Goal: Transaction & Acquisition: Purchase product/service

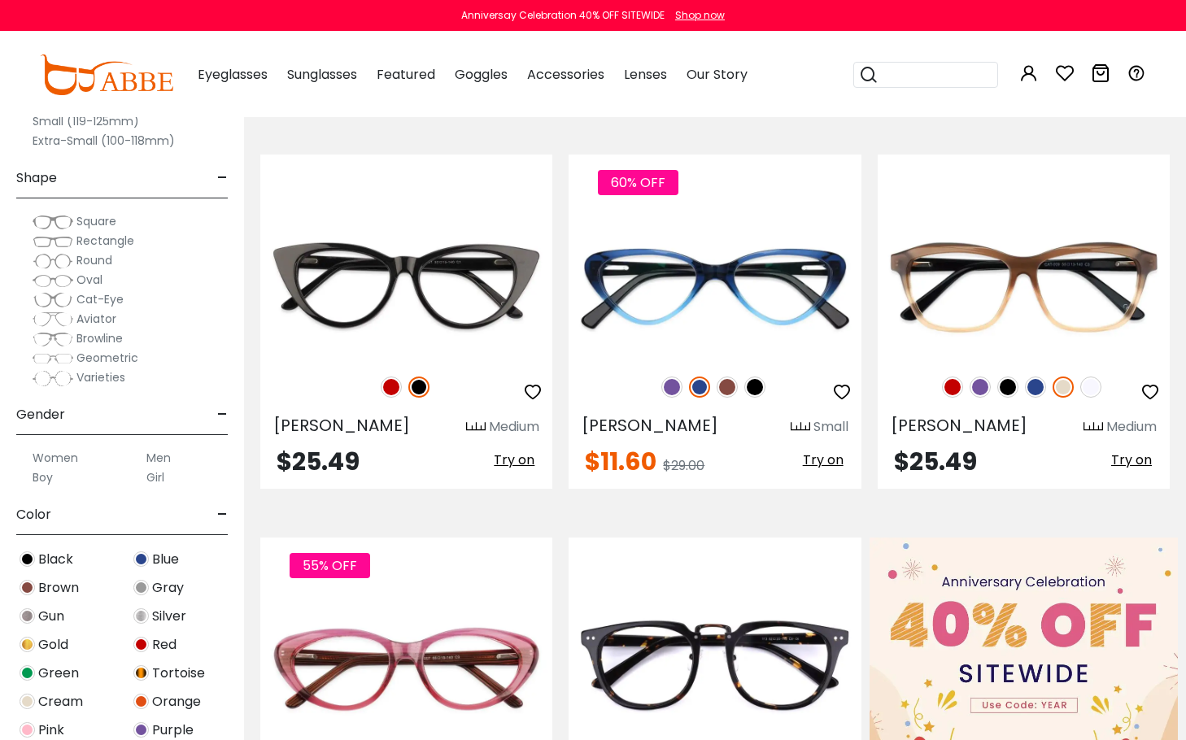
scroll to position [325, 0]
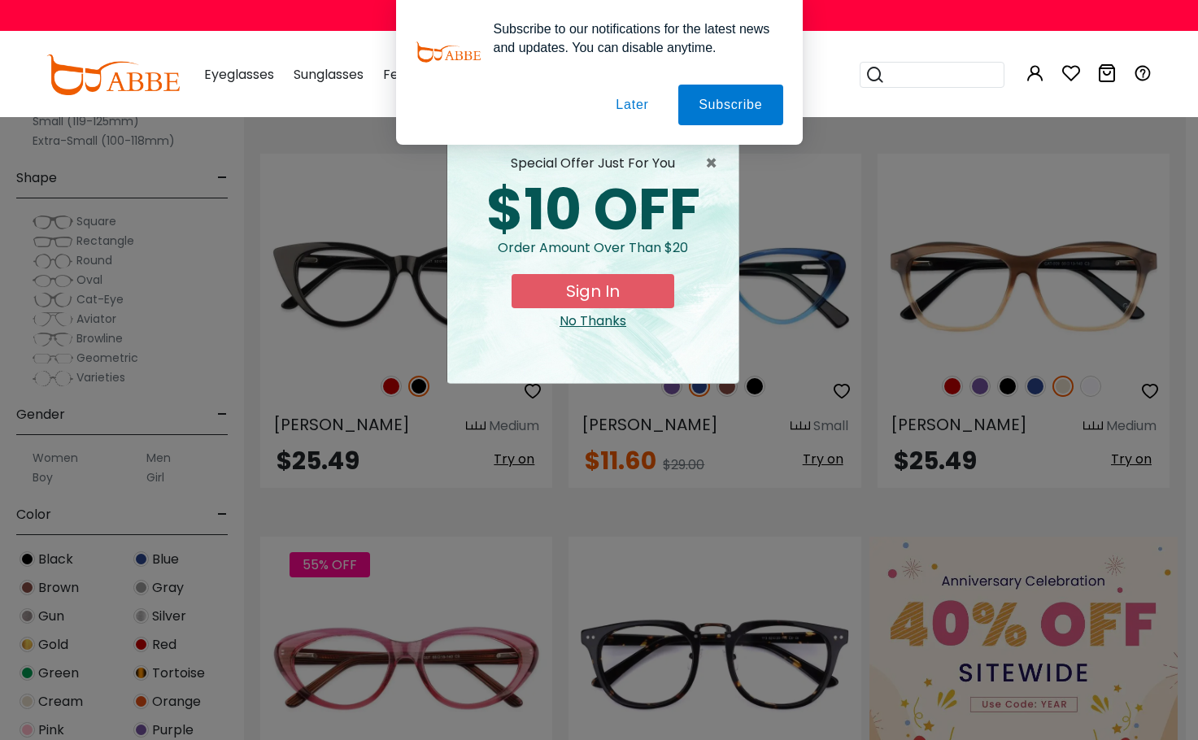
click at [629, 105] on button "Later" at bounding box center [631, 105] width 73 height 41
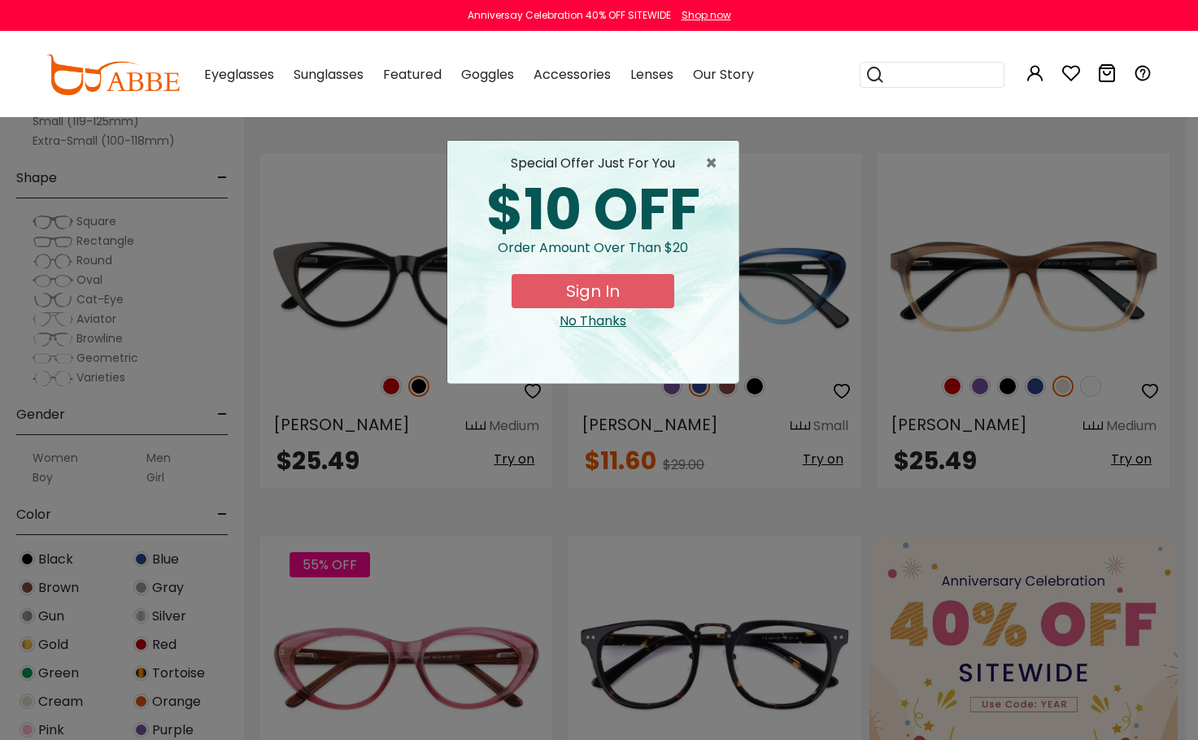
click at [601, 325] on div "No Thanks" at bounding box center [592, 322] width 265 height 20
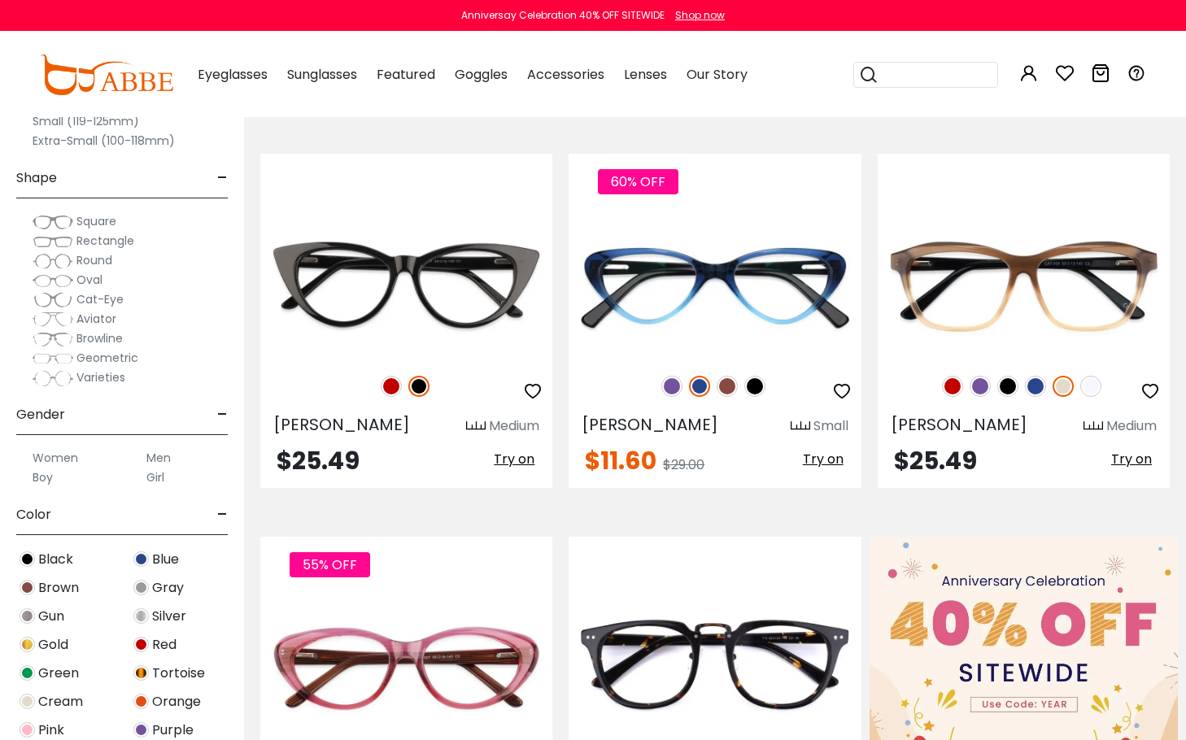
click at [111, 320] on span "Aviator" at bounding box center [96, 319] width 40 height 16
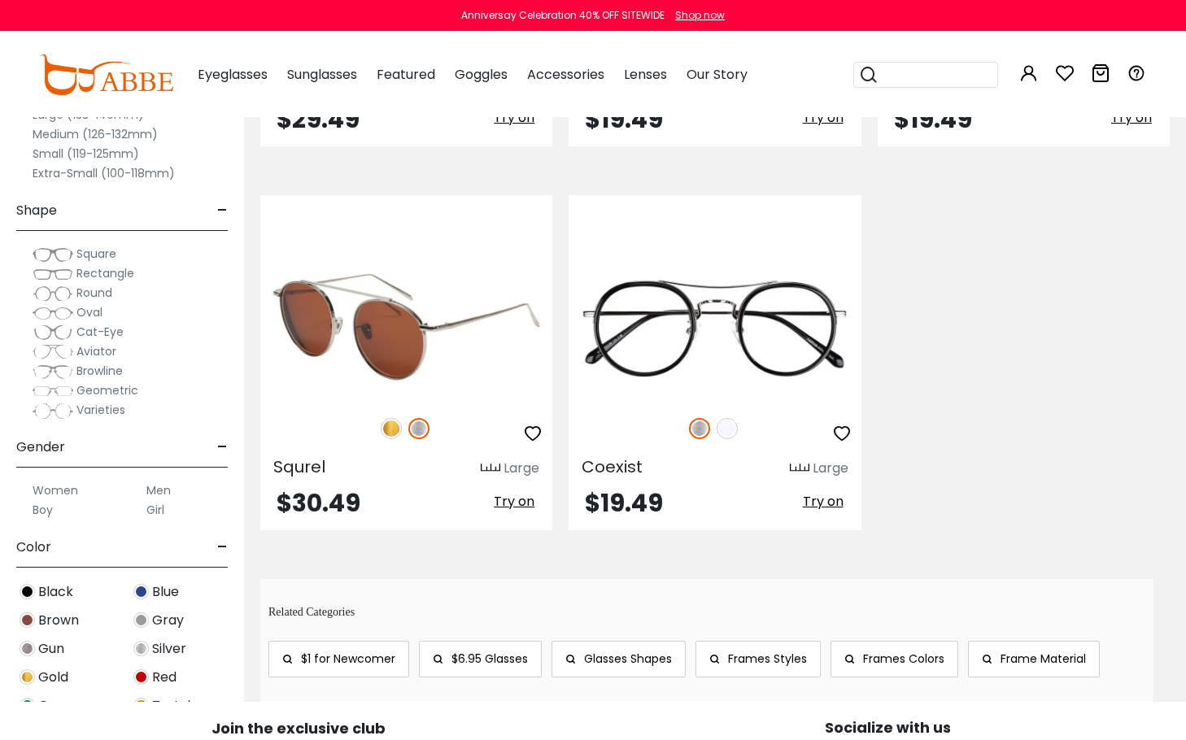
scroll to position [1057, 0]
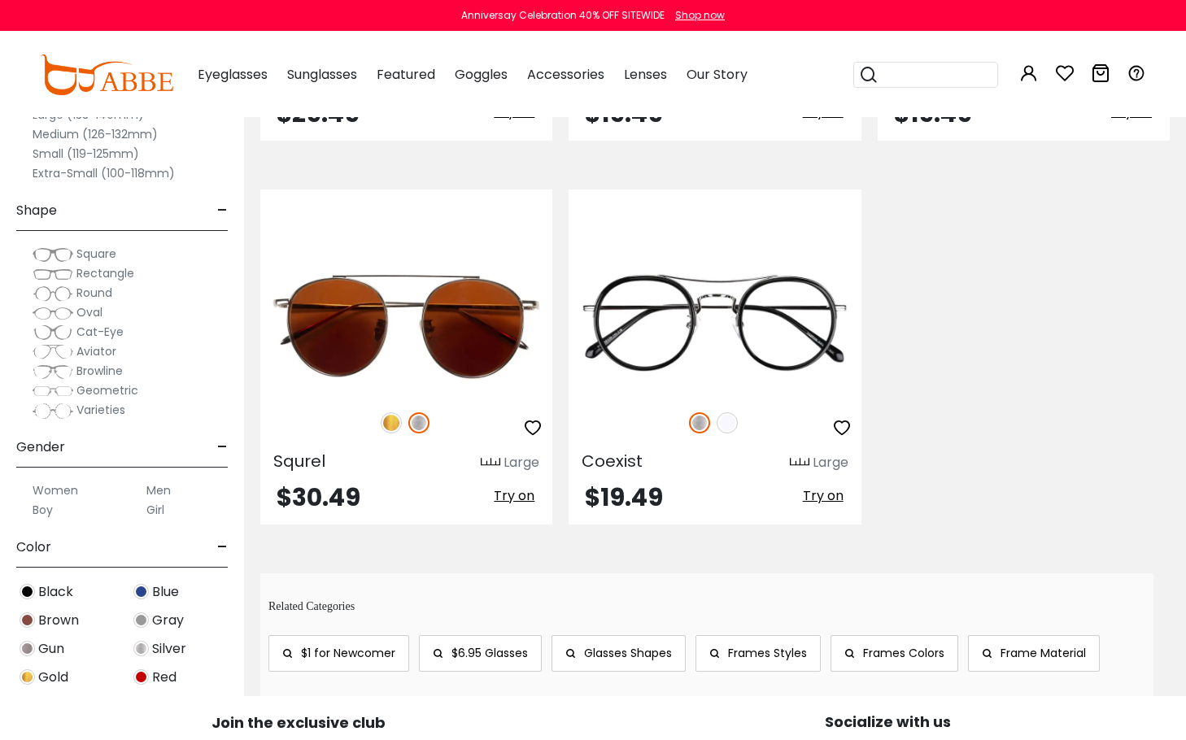
click at [129, 390] on span "Geometric" at bounding box center [107, 390] width 62 height 16
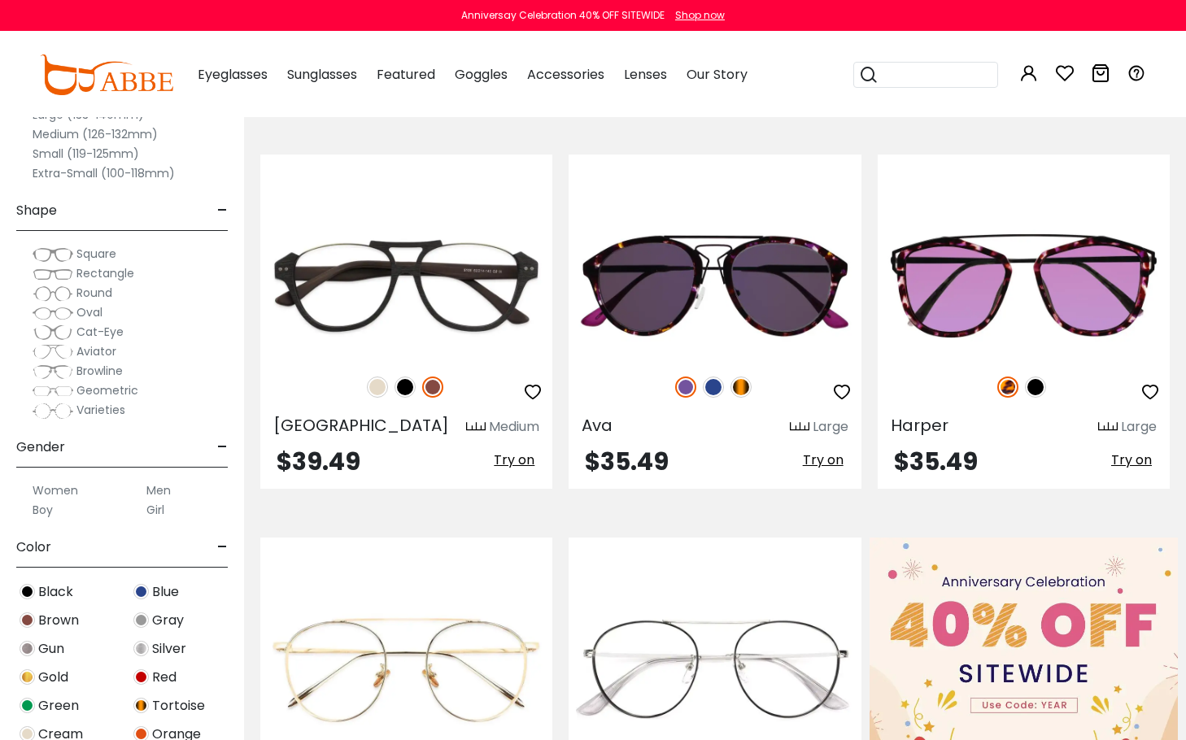
click at [112, 274] on span "Rectangle" at bounding box center [105, 273] width 58 height 16
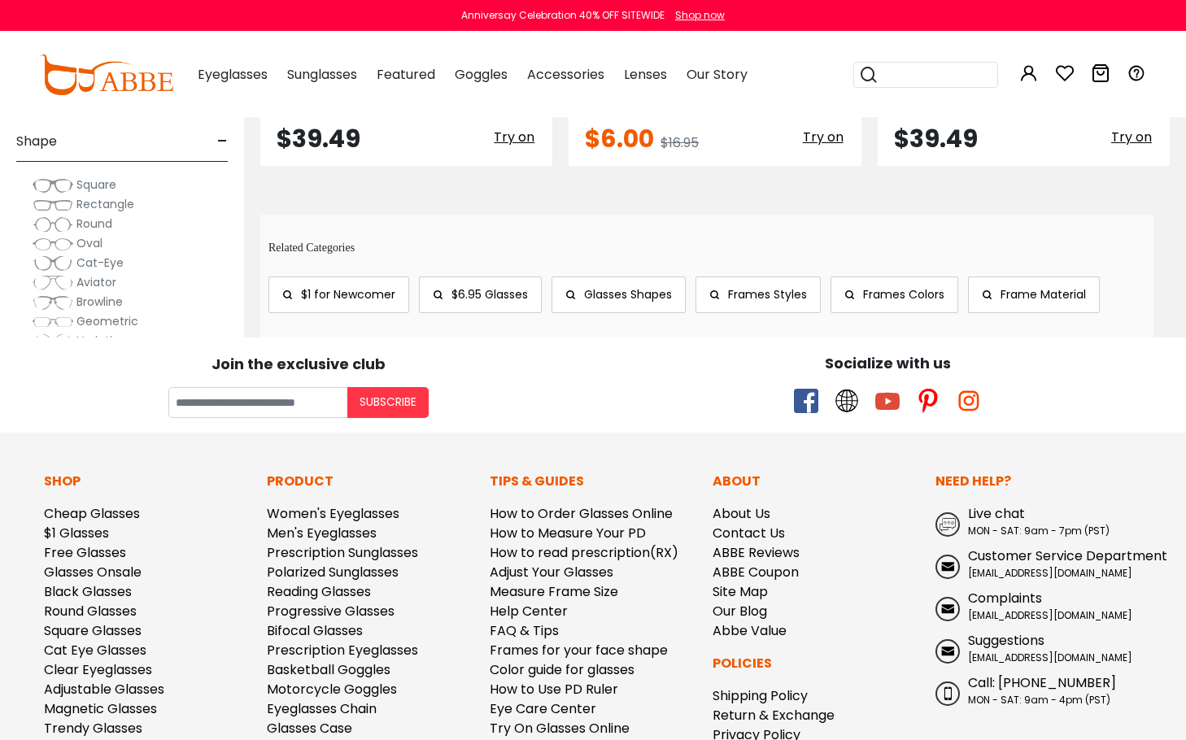
scroll to position [244, 0]
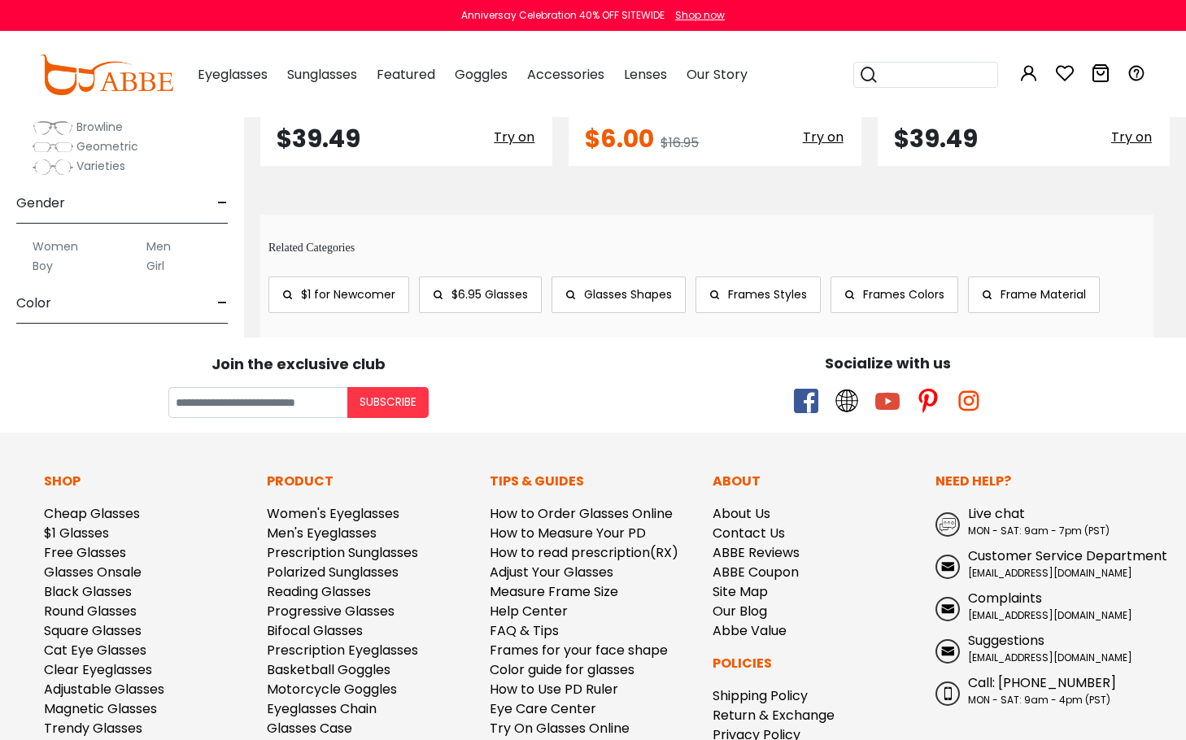
click at [76, 168] on span "Varieties" at bounding box center [100, 166] width 49 height 16
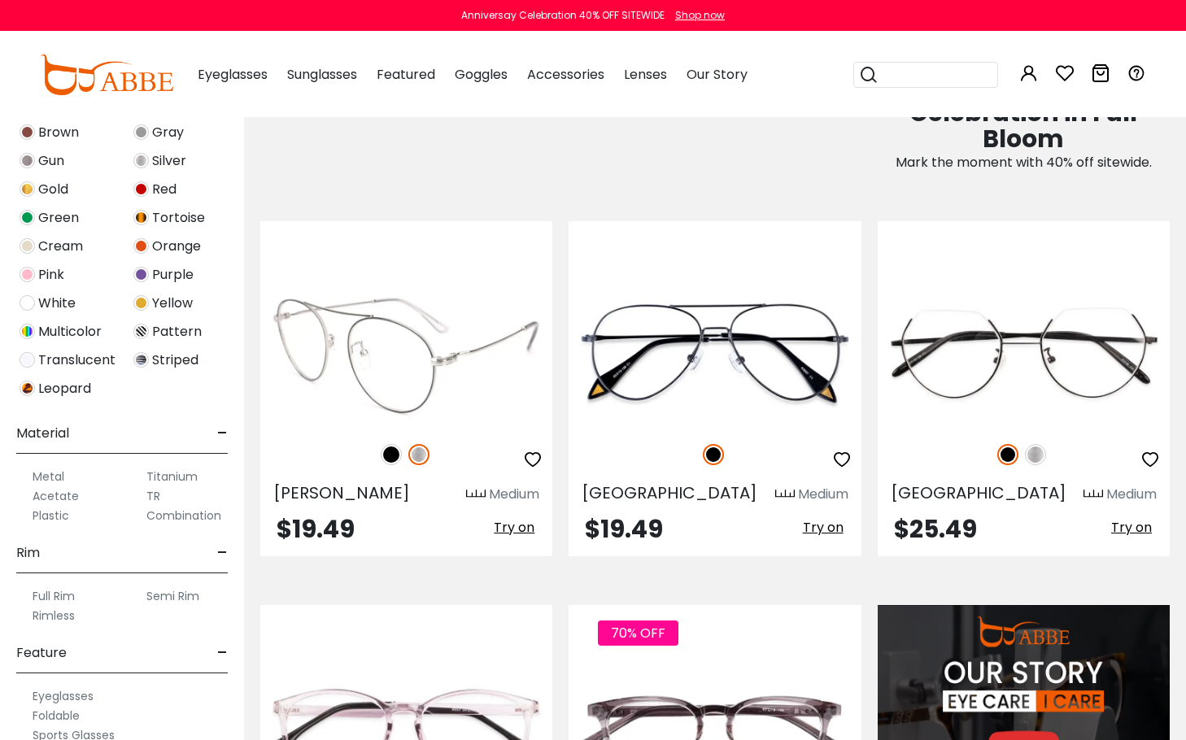
scroll to position [1136, 0]
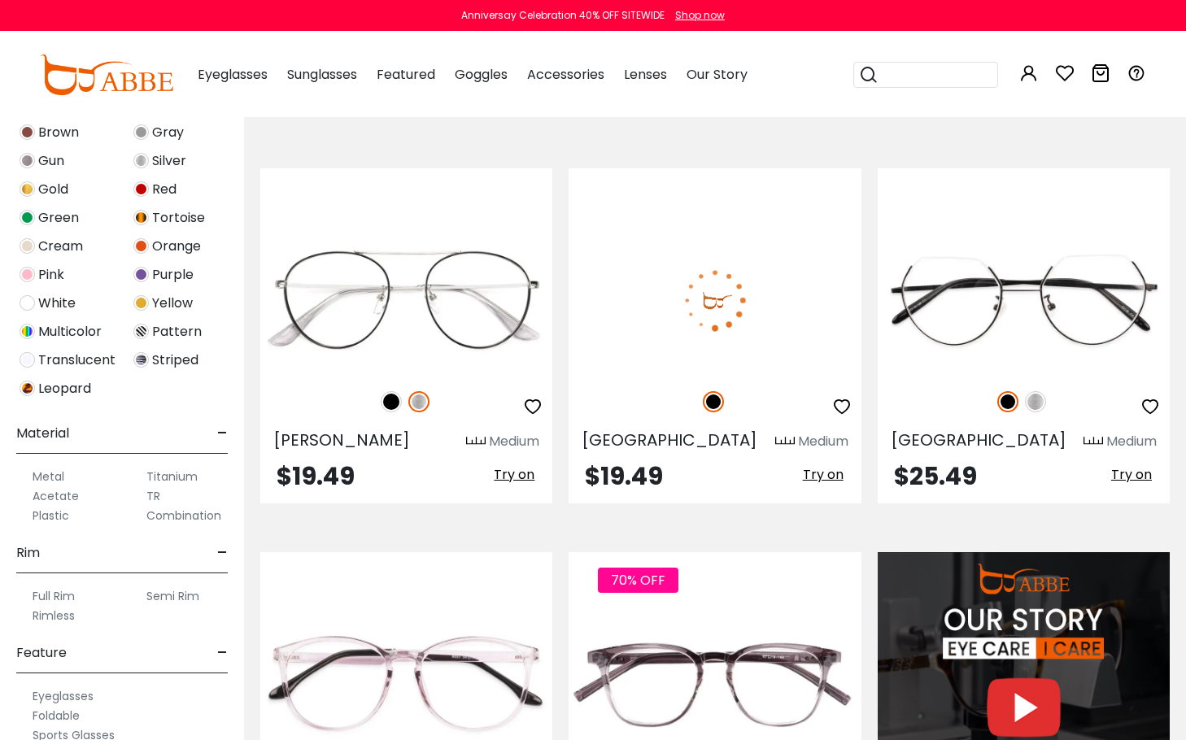
click at [731, 309] on img at bounding box center [715, 300] width 292 height 146
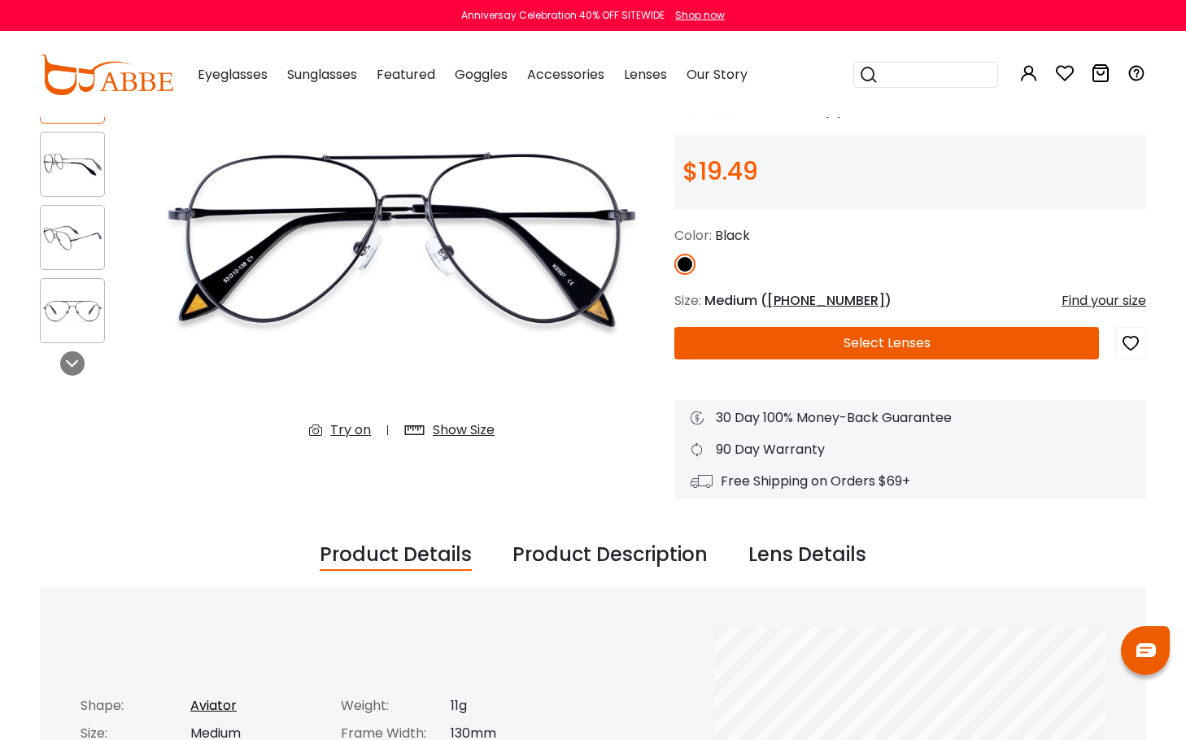
scroll to position [163, 0]
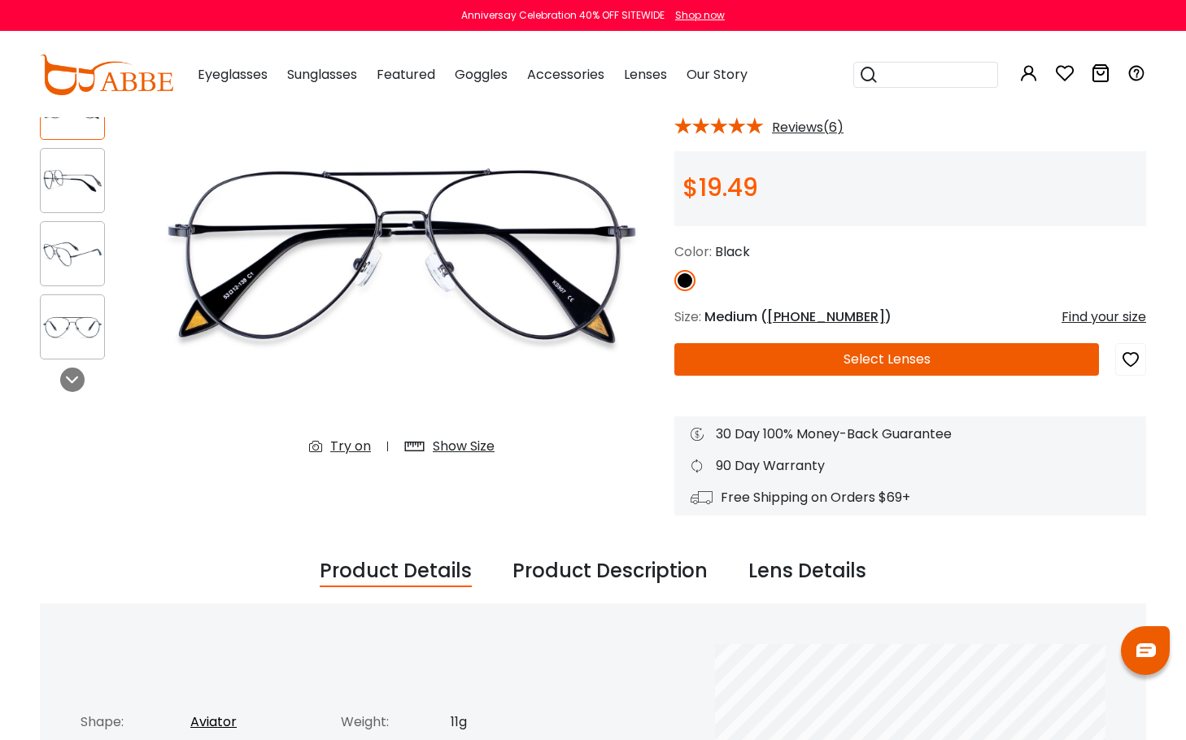
click at [797, 365] on button "Select Lenses" at bounding box center [886, 359] width 425 height 33
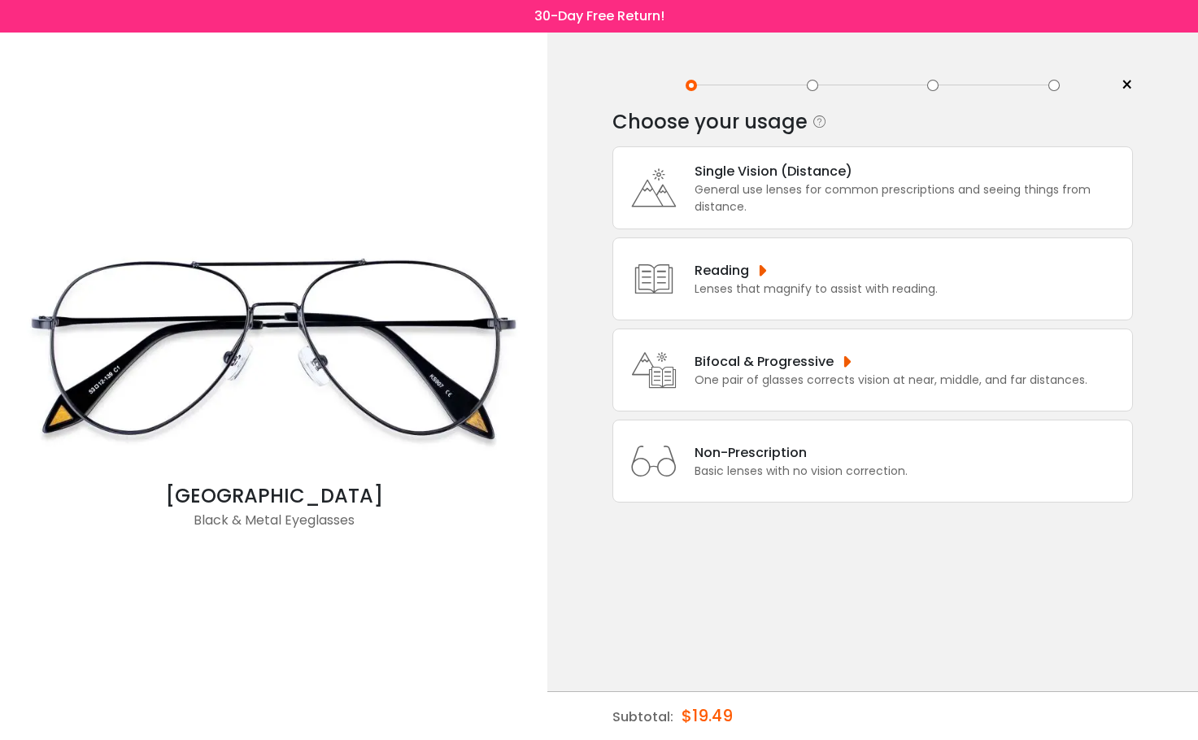
click at [804, 196] on div "General use lenses for common prescriptions and seeing things from distance." at bounding box center [909, 198] width 429 height 34
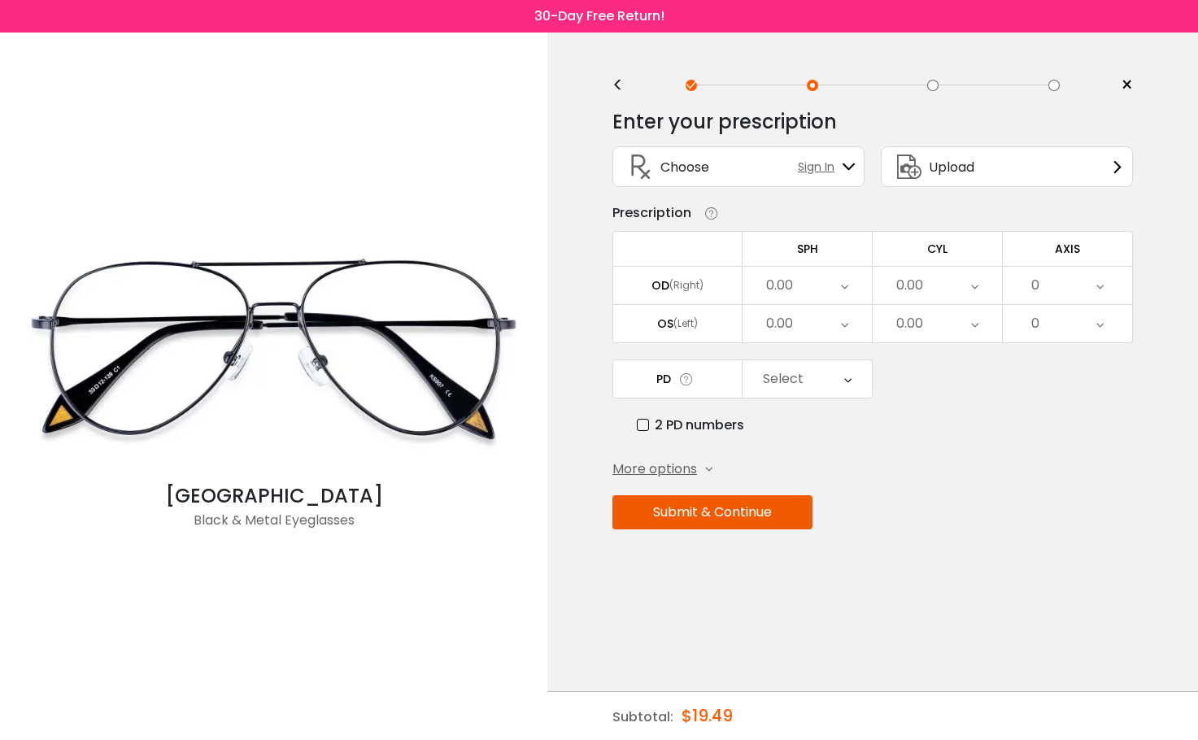
click at [962, 171] on span "Upload" at bounding box center [952, 167] width 46 height 20
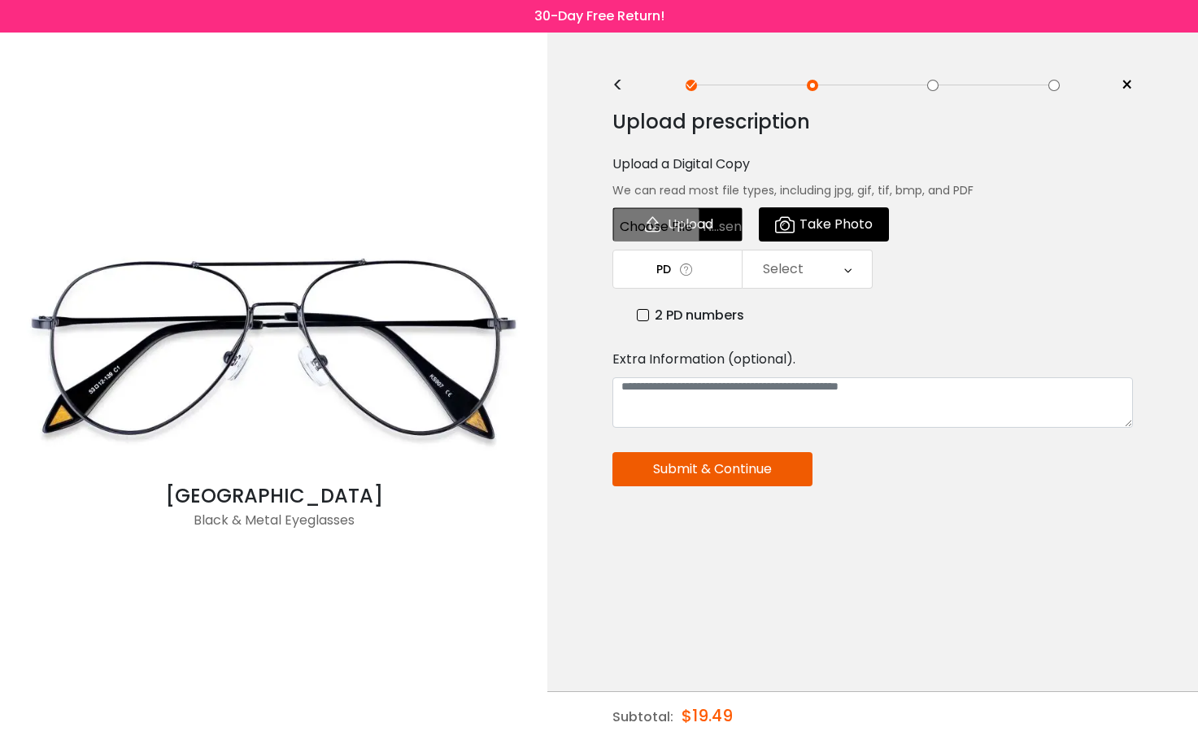
click at [686, 223] on input "file" at bounding box center [677, 224] width 130 height 34
type input "**********"
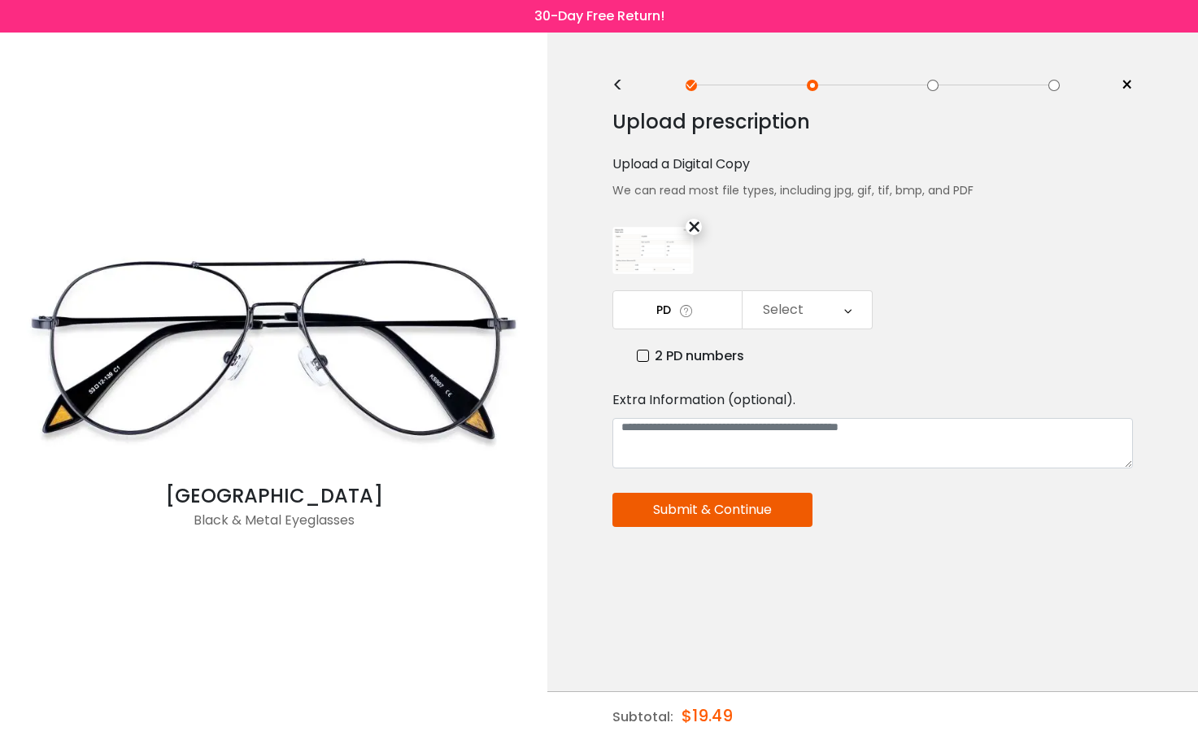
click at [779, 512] on button "Submit & Continue" at bounding box center [712, 510] width 200 height 34
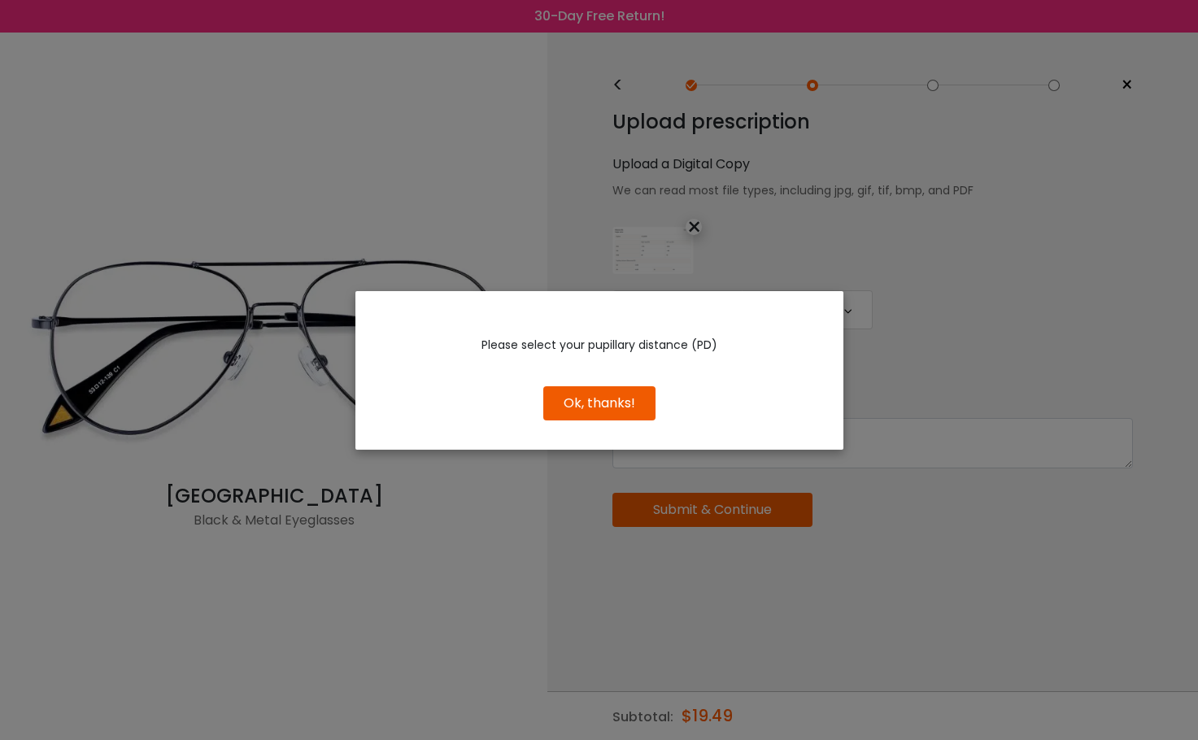
click at [590, 403] on button "Ok, thanks!" at bounding box center [599, 403] width 112 height 34
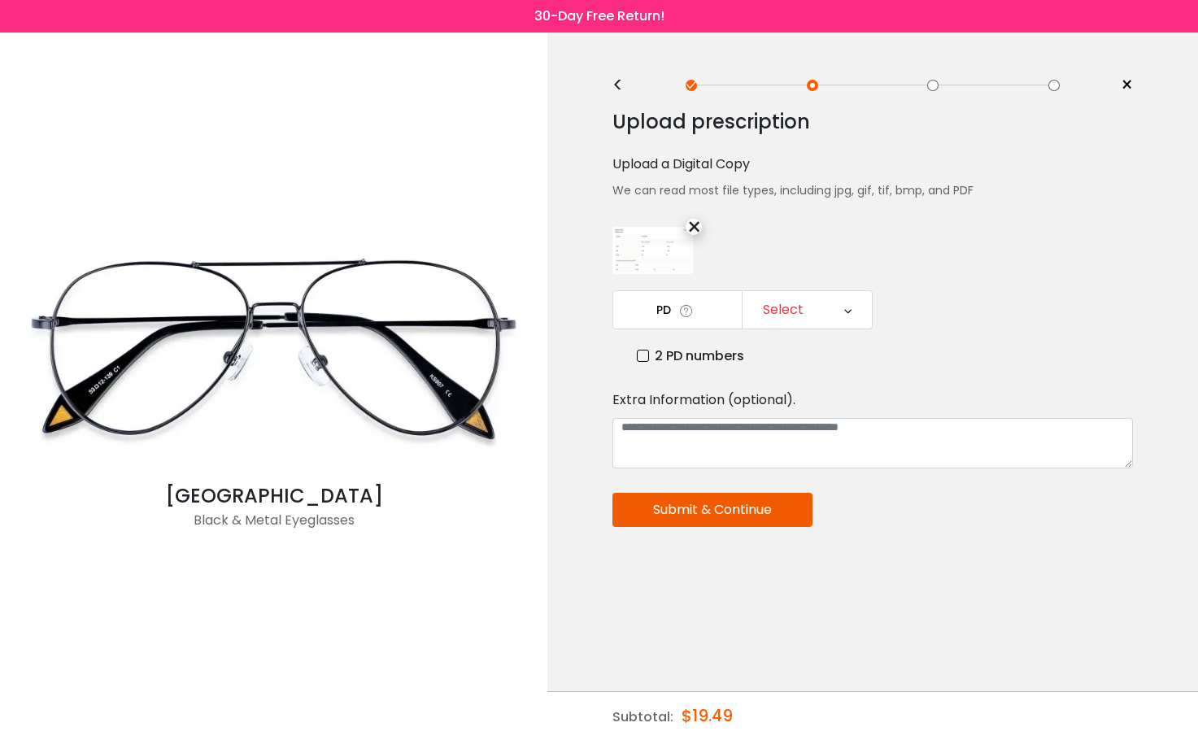
click at [800, 313] on div "Select" at bounding box center [783, 310] width 41 height 33
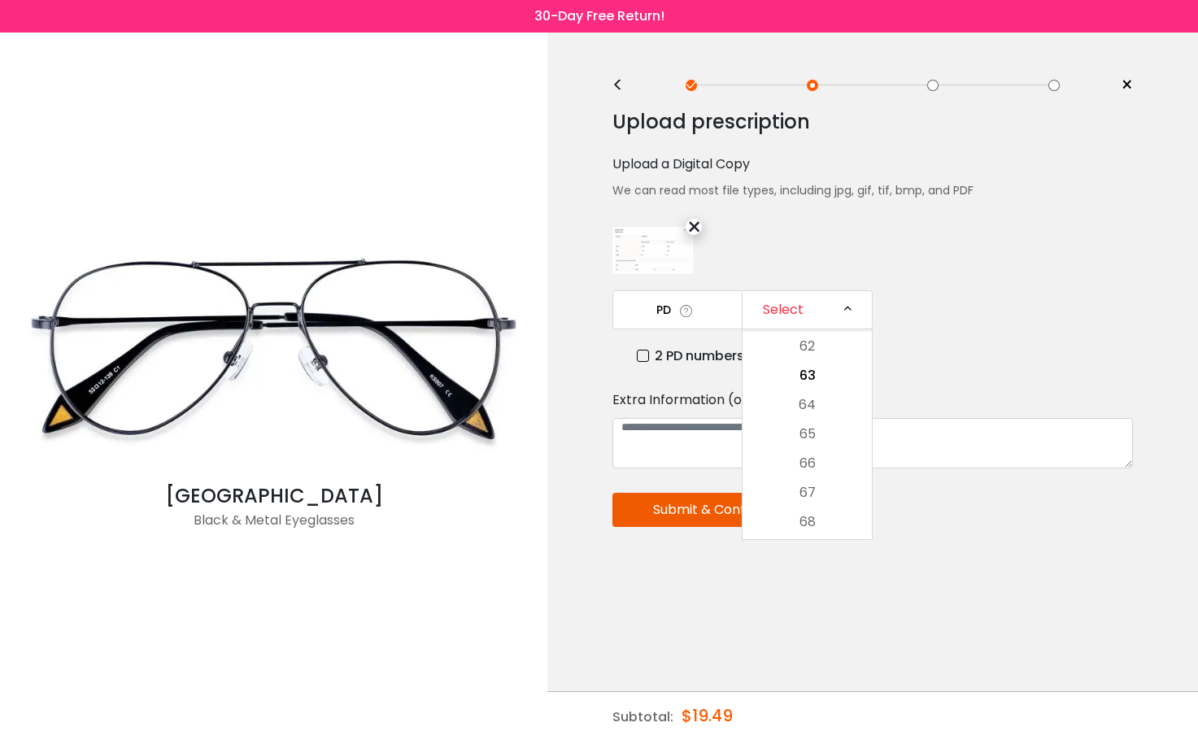
scroll to position [379, 0]
click at [925, 357] on div "2 PD numbers" at bounding box center [885, 356] width 496 height 20
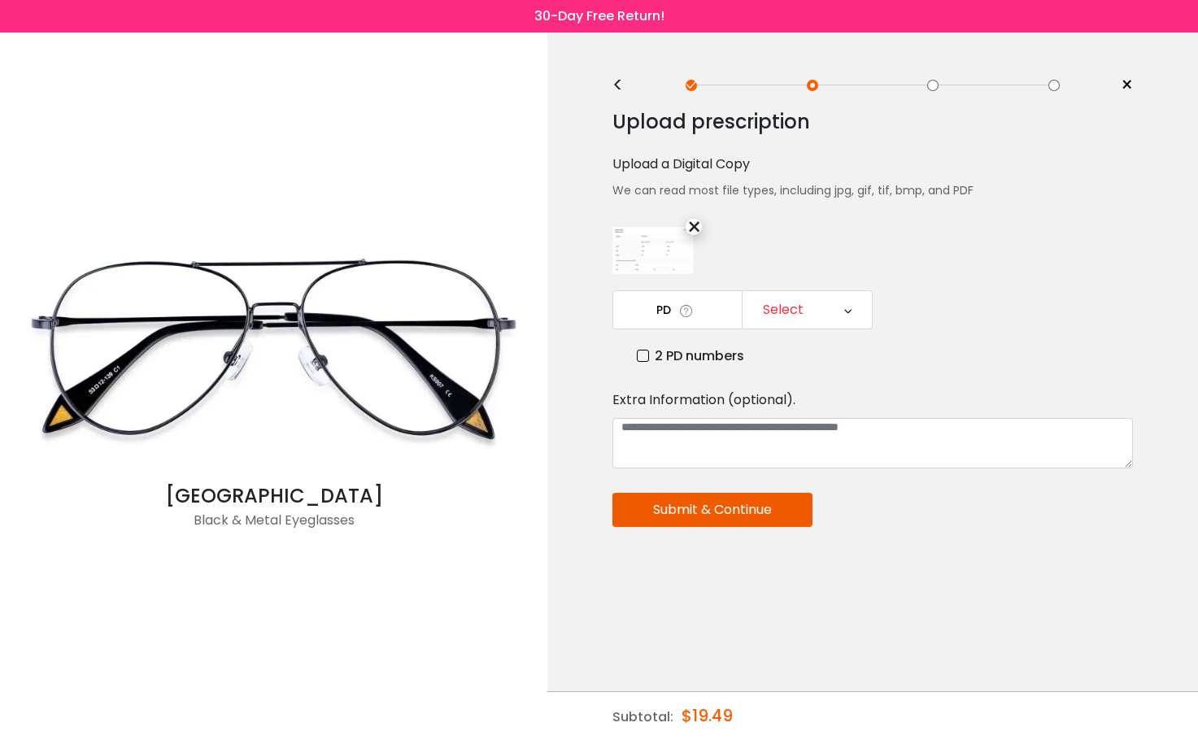
click at [727, 355] on label "2 PD numbers" at bounding box center [690, 356] width 107 height 20
click at [846, 305] on div "Right PD" at bounding box center [807, 309] width 129 height 37
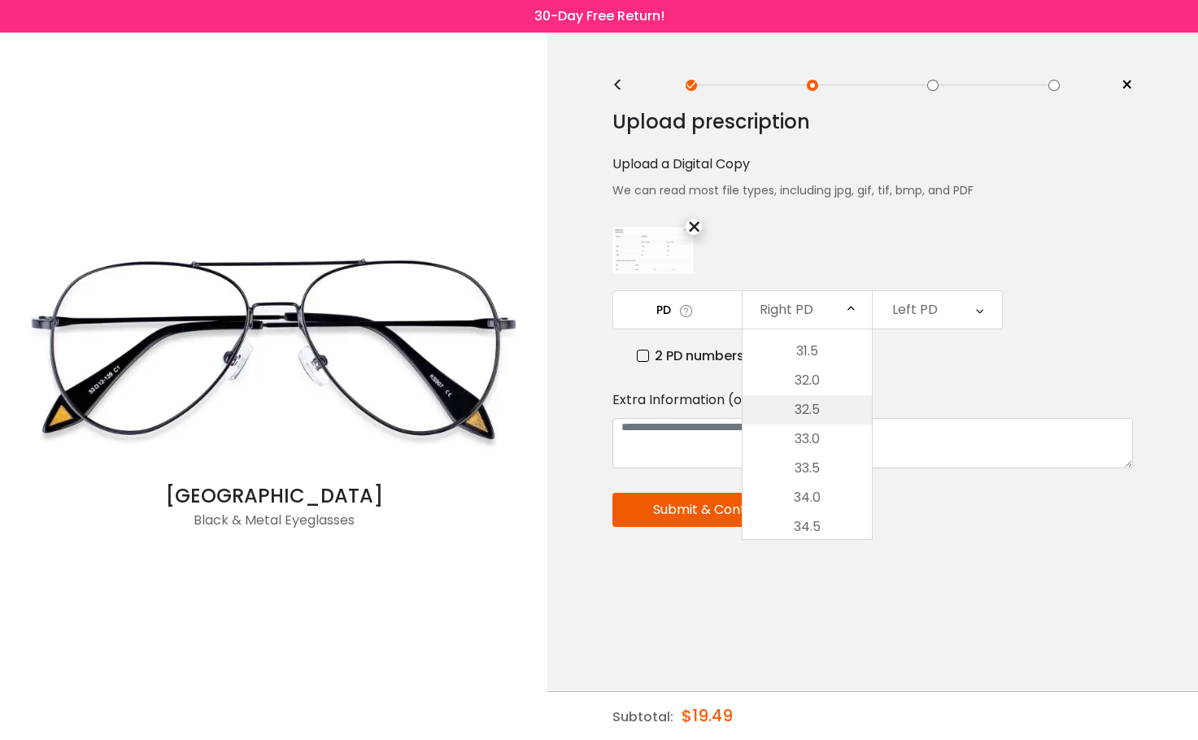
scroll to position [490, 0]
click at [842, 373] on li "32.0" at bounding box center [807, 381] width 129 height 29
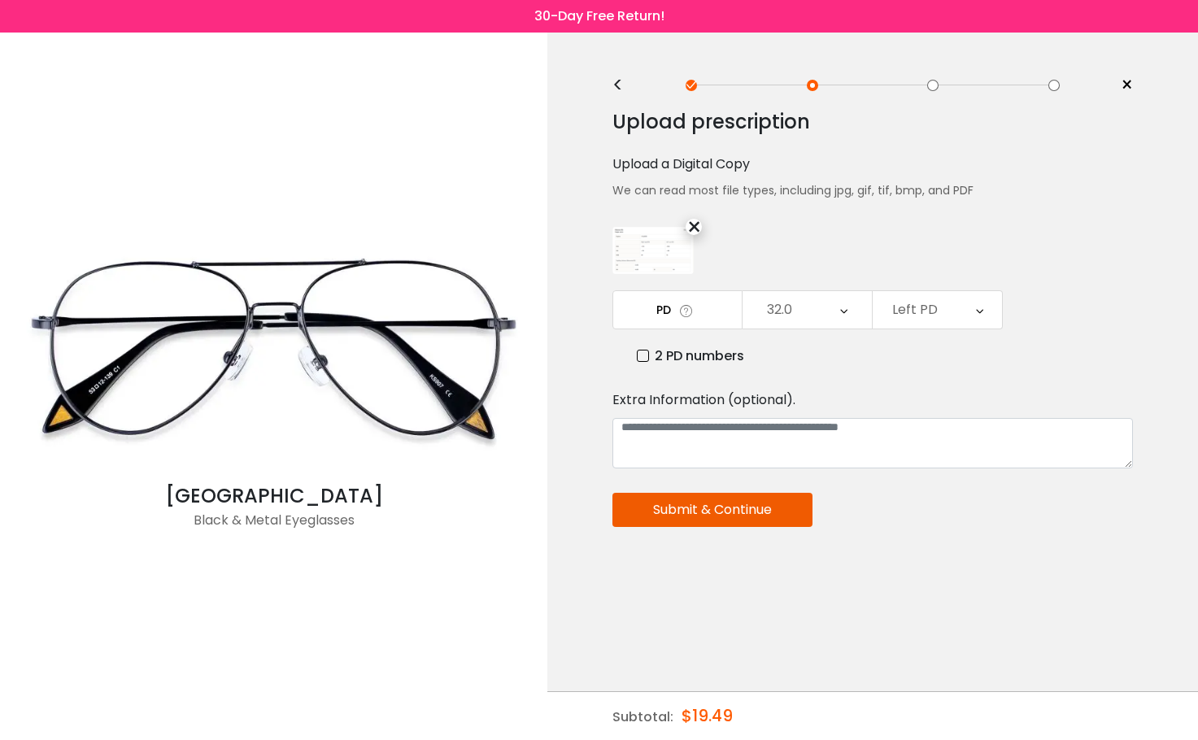
click at [924, 302] on div "Left PD" at bounding box center [915, 310] width 46 height 33
click at [961, 509] on li "32.0" at bounding box center [937, 508] width 129 height 29
click at [649, 255] on img at bounding box center [652, 250] width 81 height 47
click at [778, 516] on button "Submit & Continue" at bounding box center [712, 510] width 200 height 34
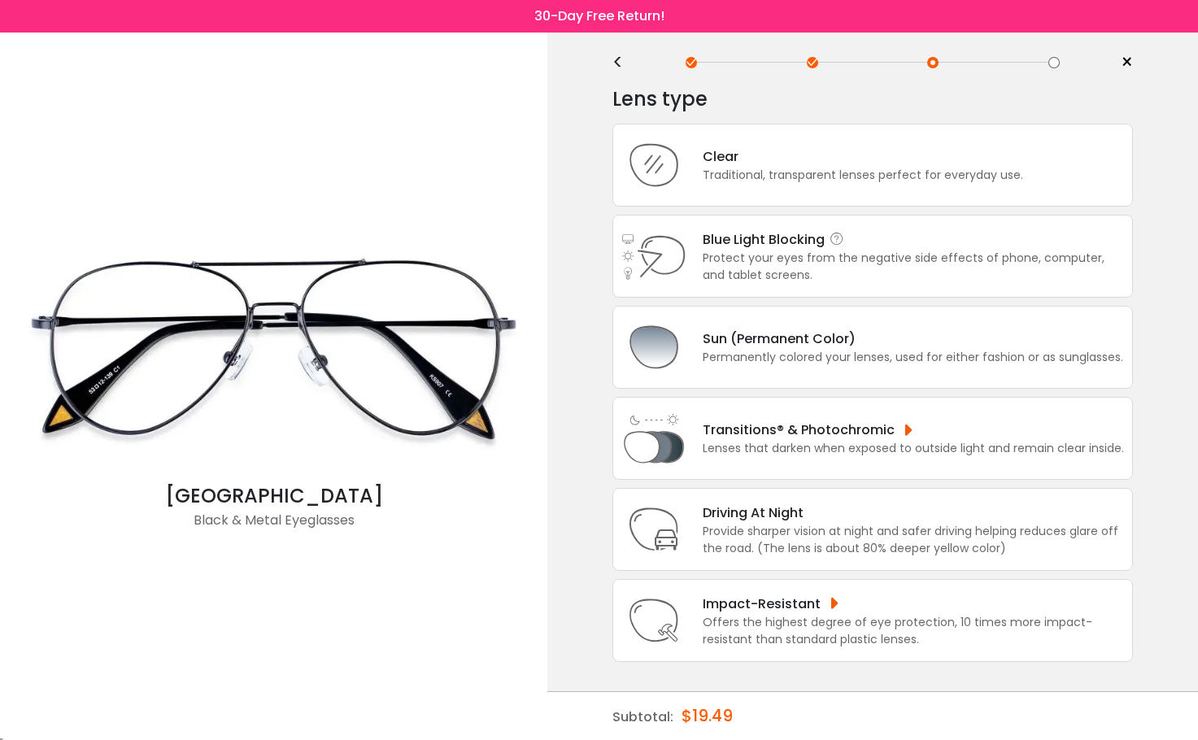
scroll to position [29, 0]
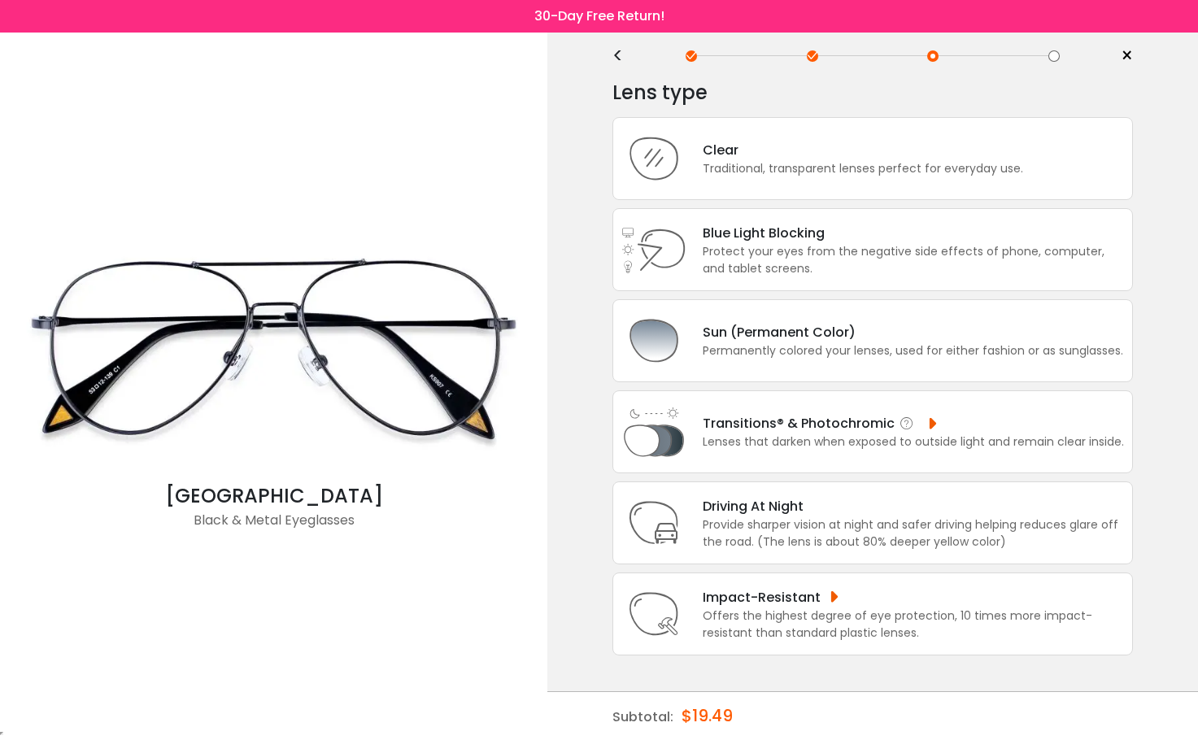
click at [1024, 450] on div "Lenses that darken when exposed to outside light and remain clear inside." at bounding box center [913, 442] width 421 height 17
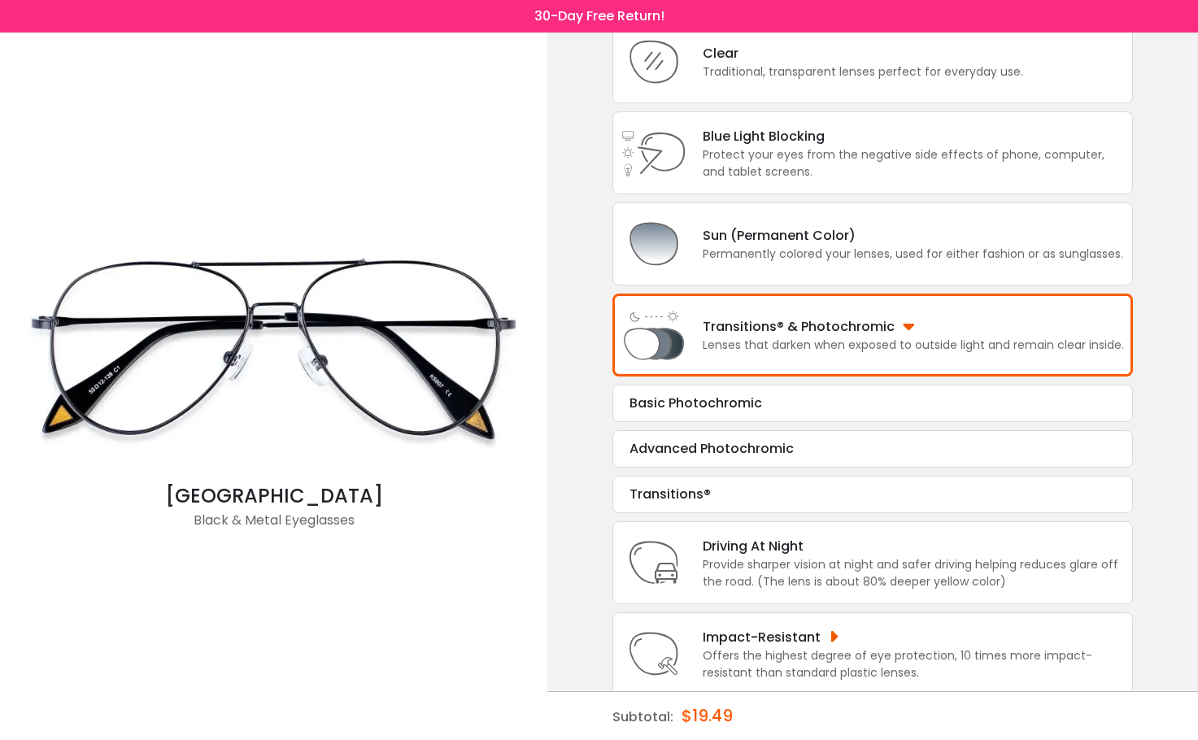
scroll to position [166, 0]
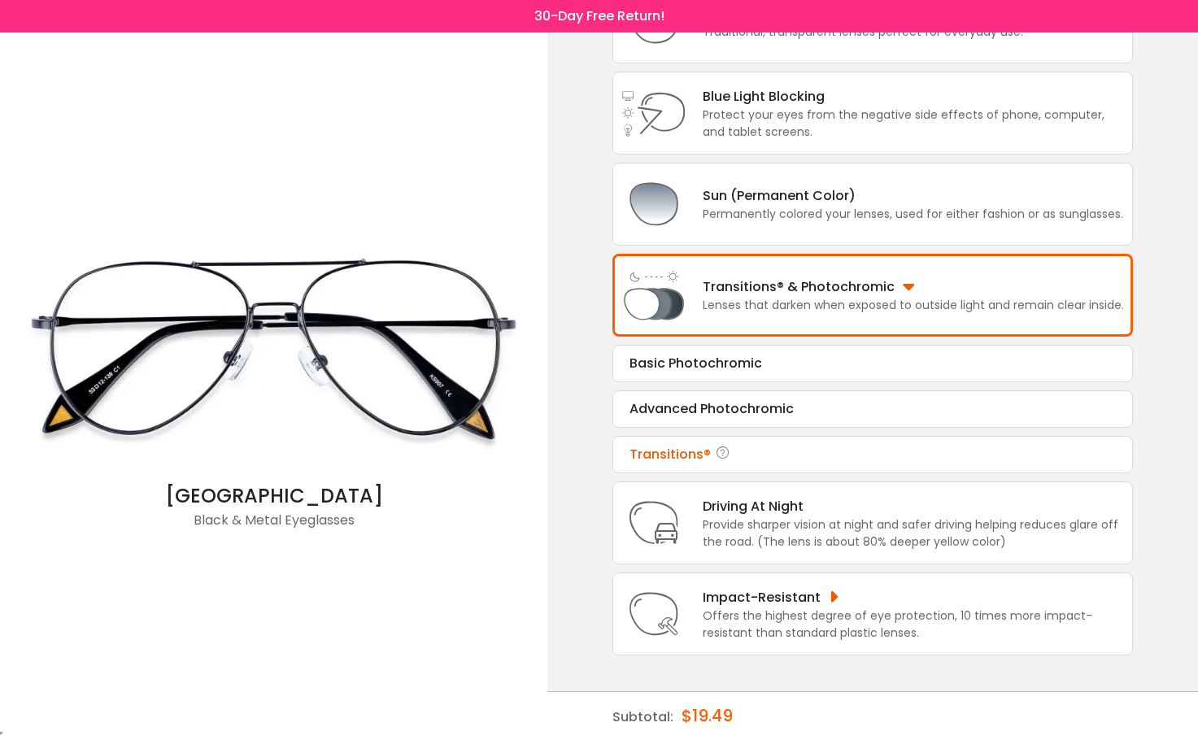
click at [887, 466] on div "Transitions® Tint Color: Choose & Continue" at bounding box center [872, 454] width 521 height 37
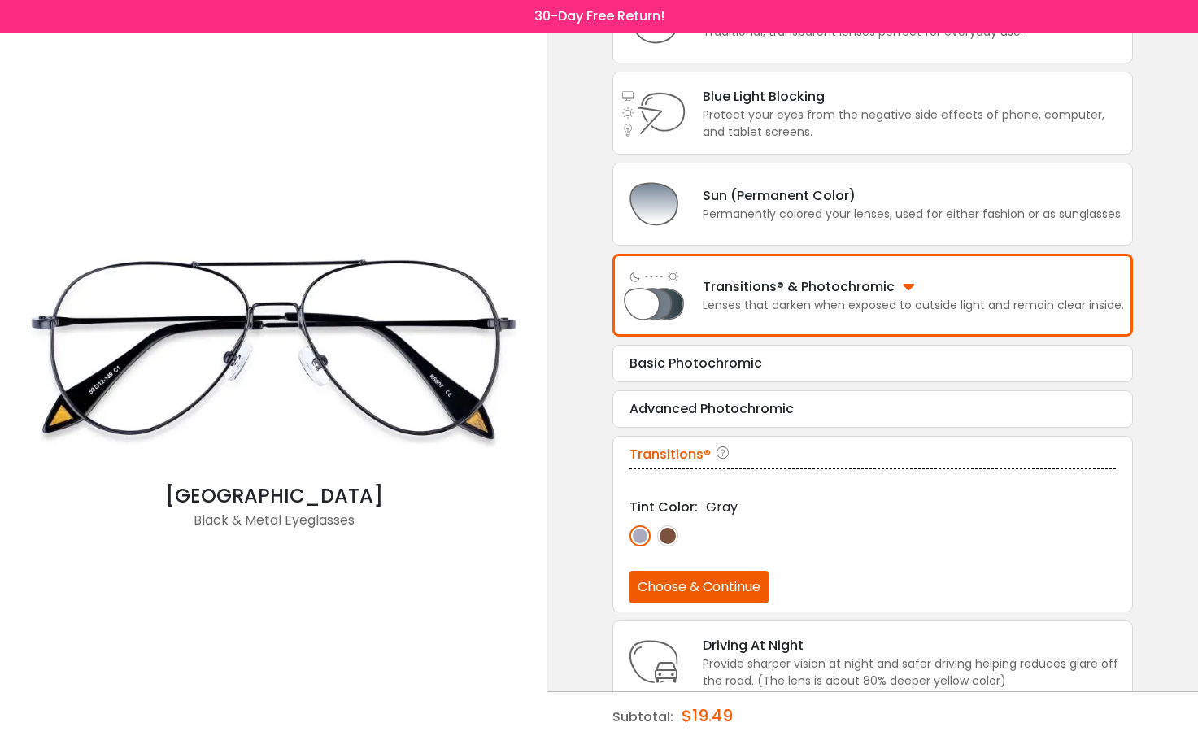
click at [660, 537] on img at bounding box center [667, 535] width 21 height 21
click at [642, 538] on img at bounding box center [640, 535] width 21 height 21
click at [870, 296] on div "Transitions® & Photochromic" at bounding box center [913, 287] width 421 height 20
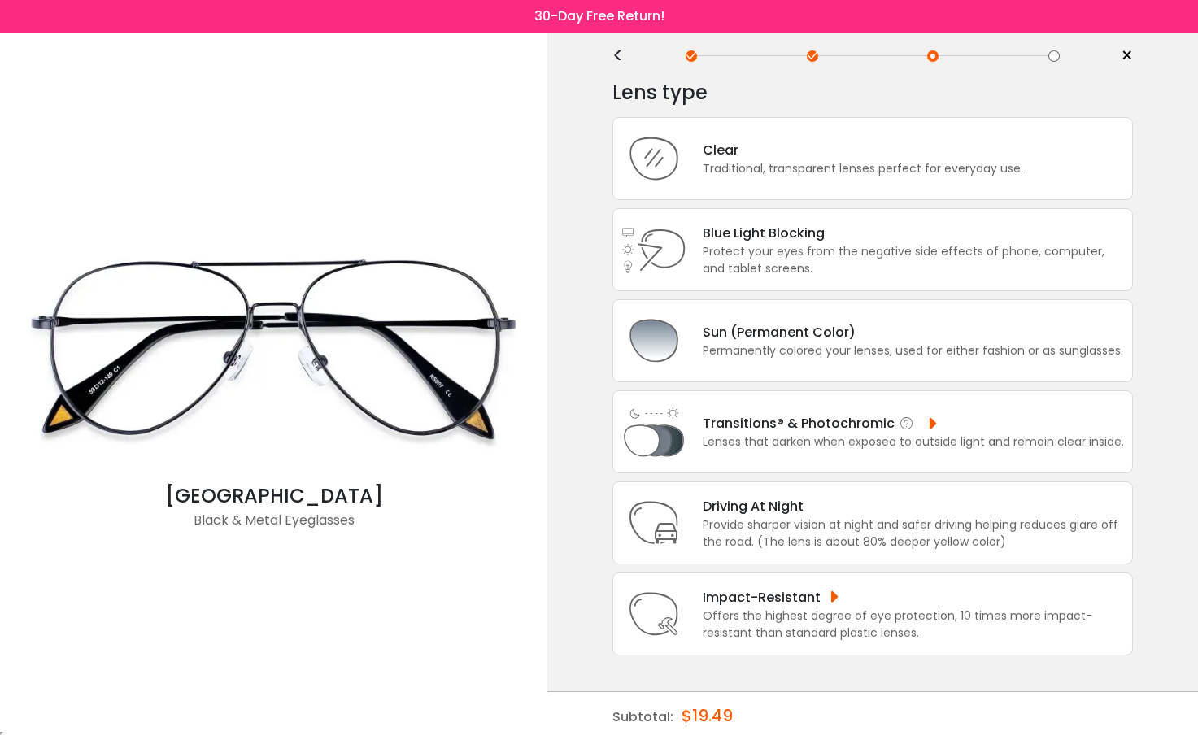
scroll to position [29, 0]
click at [870, 296] on div "Lens type Clear Traditional, transparent lenses perfect for everyday use. Blue …" at bounding box center [872, 365] width 521 height 579
click at [851, 447] on div "Lenses that darken when exposed to outside light and remain clear inside." at bounding box center [913, 442] width 421 height 17
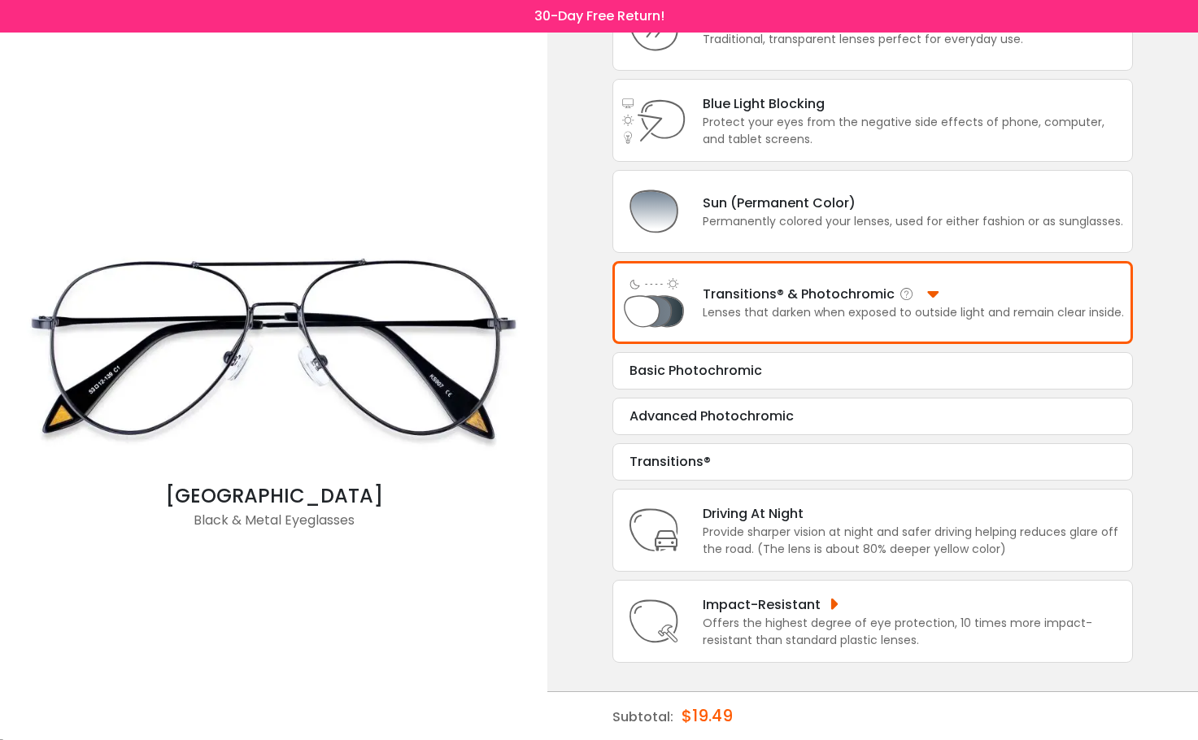
scroll to position [166, 0]
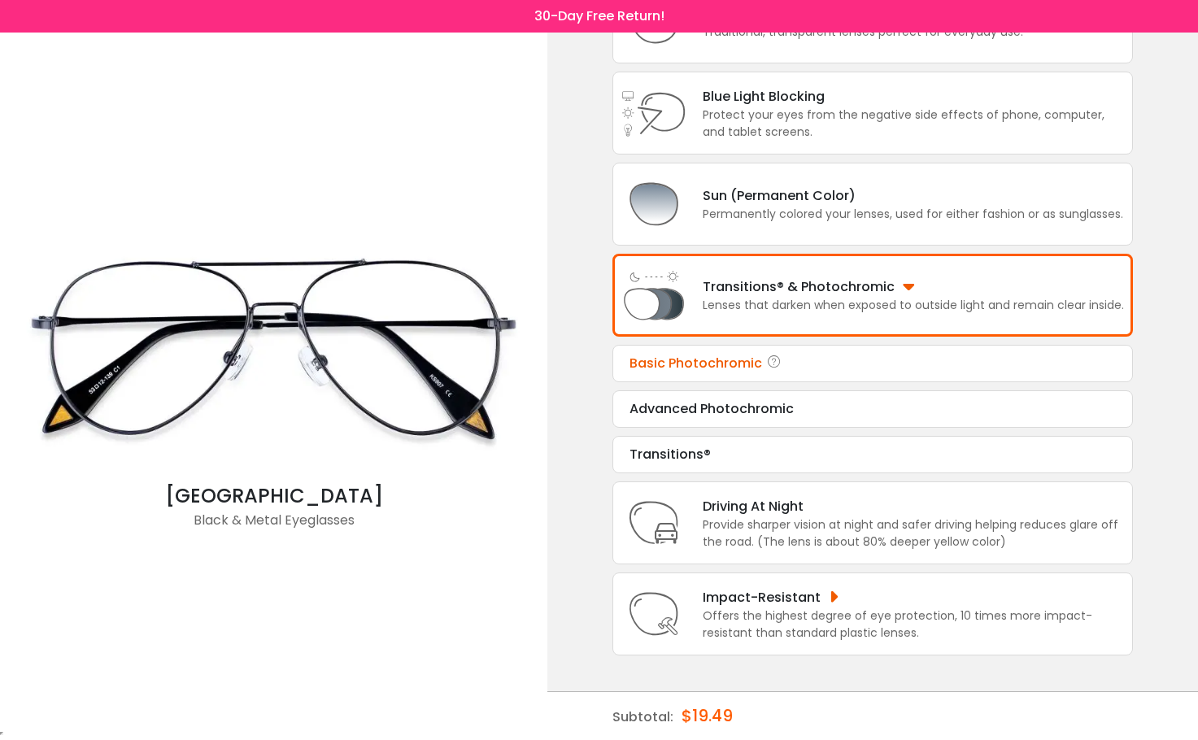
click at [741, 370] on div "Basic Photochromic" at bounding box center [873, 364] width 486 height 20
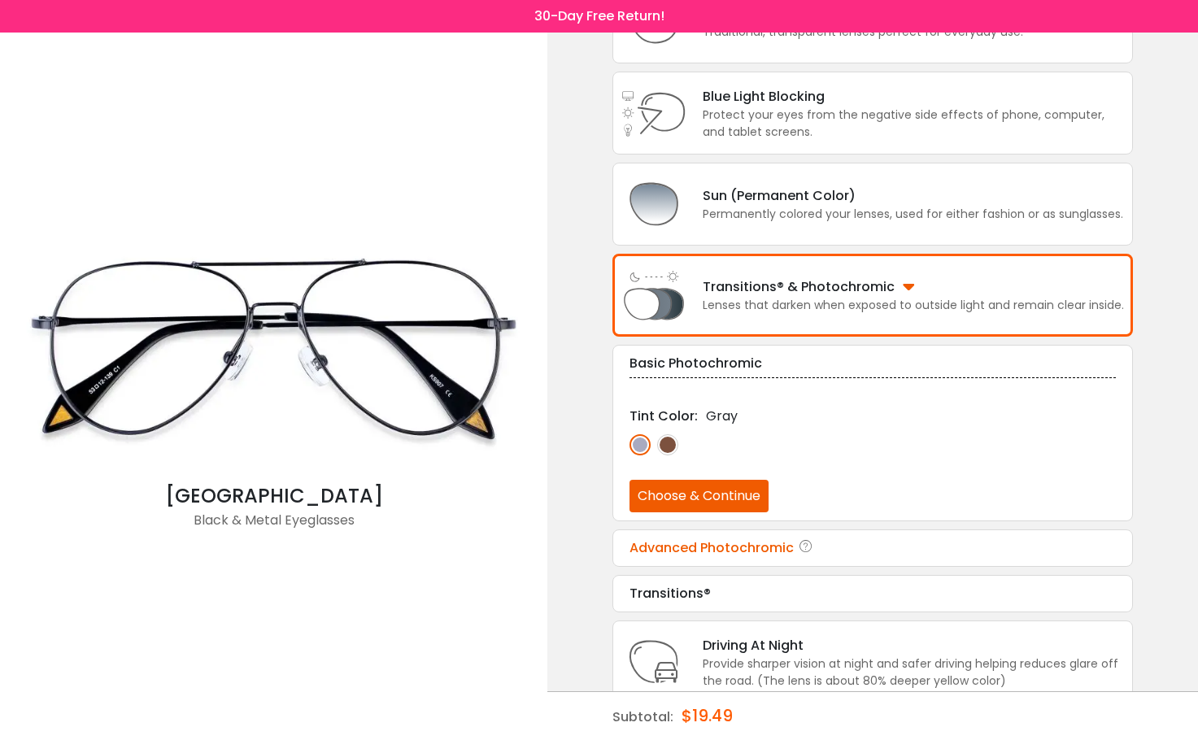
click at [719, 562] on div "Advanced Photochromic Tint Color: Gray Choose & Continue" at bounding box center [872, 547] width 521 height 37
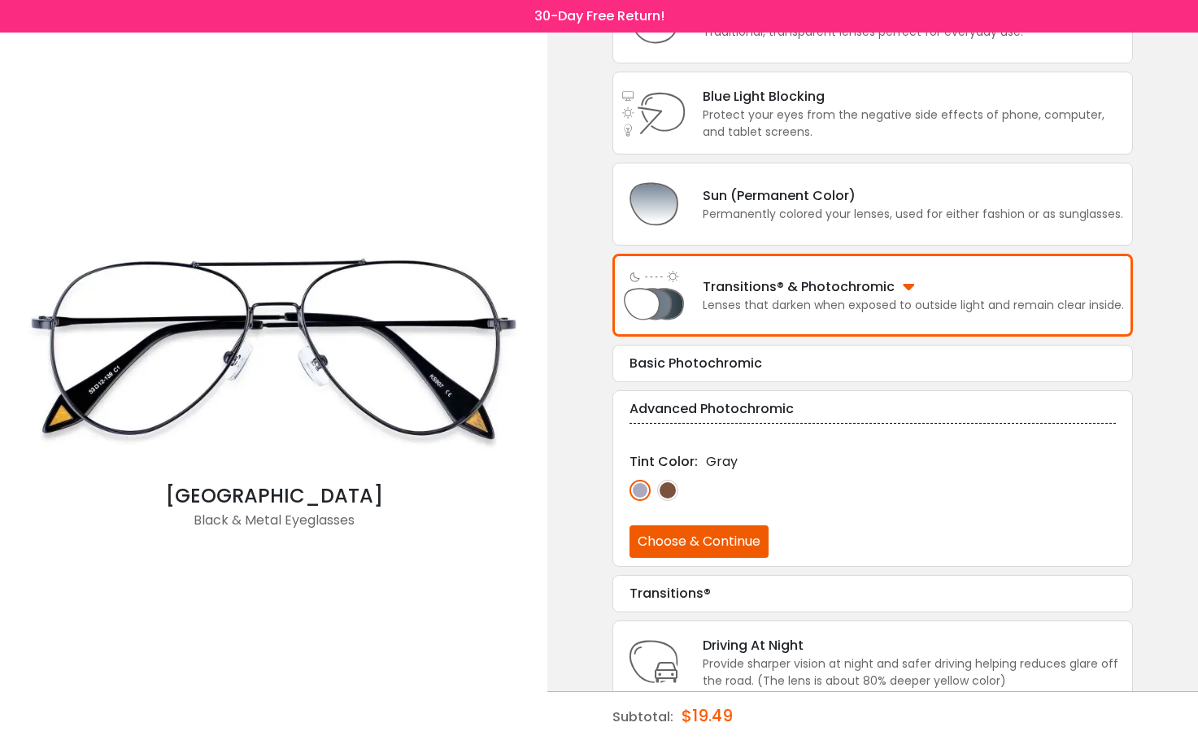
click at [721, 604] on div "Transitions® Tint Color: Gray Choose & Continue" at bounding box center [872, 593] width 521 height 37
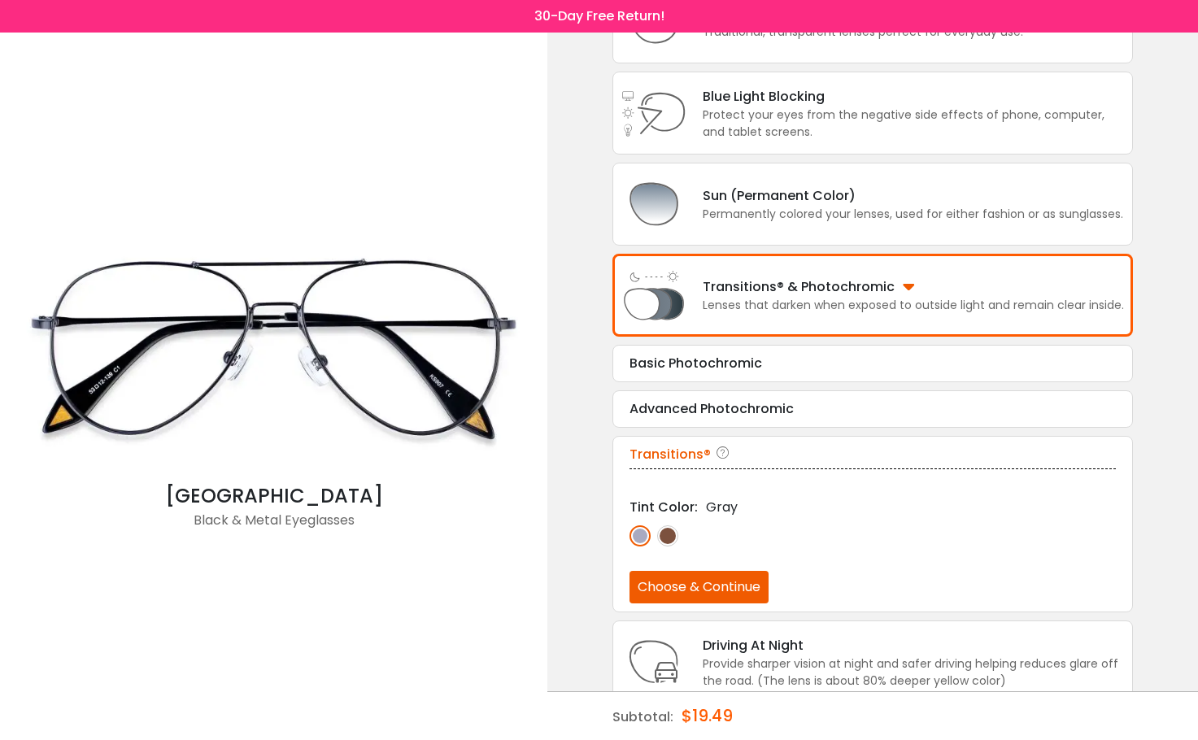
click at [659, 530] on img at bounding box center [667, 535] width 21 height 21
click at [647, 536] on img at bounding box center [640, 535] width 21 height 21
click at [696, 589] on button "Choose & Continue" at bounding box center [699, 587] width 139 height 33
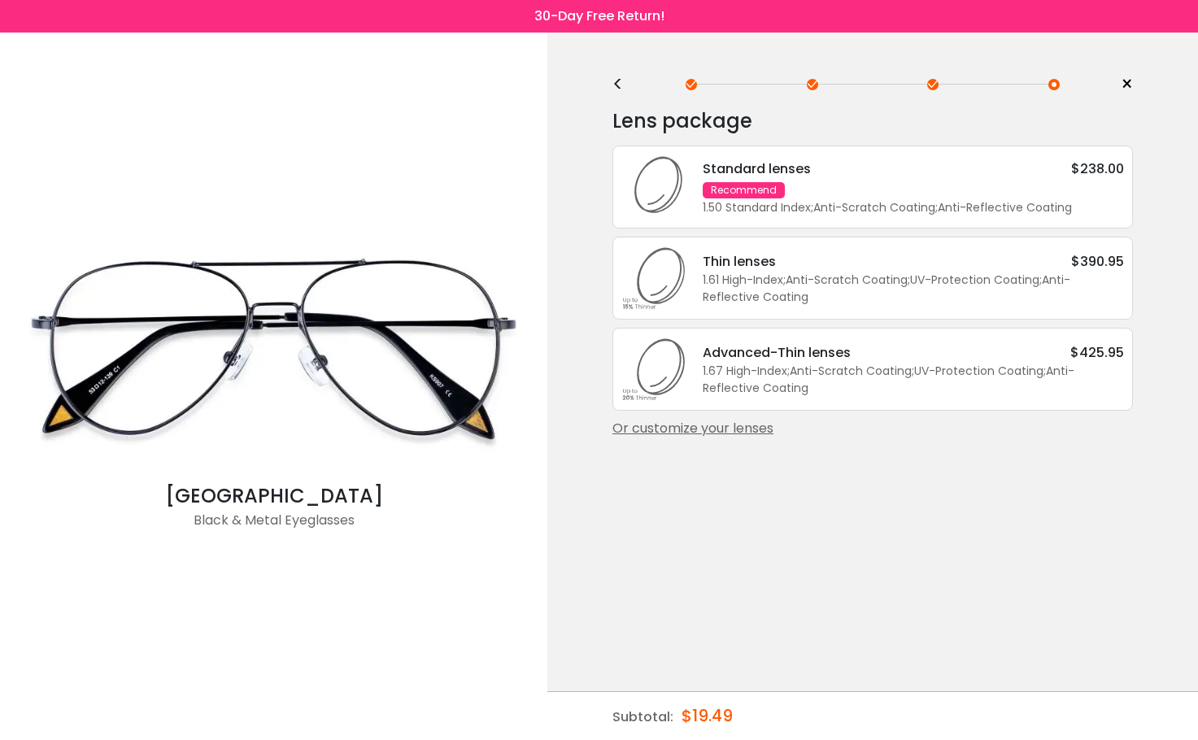
scroll to position [0, 0]
click at [813, 203] on span ";" at bounding box center [812, 208] width 2 height 16
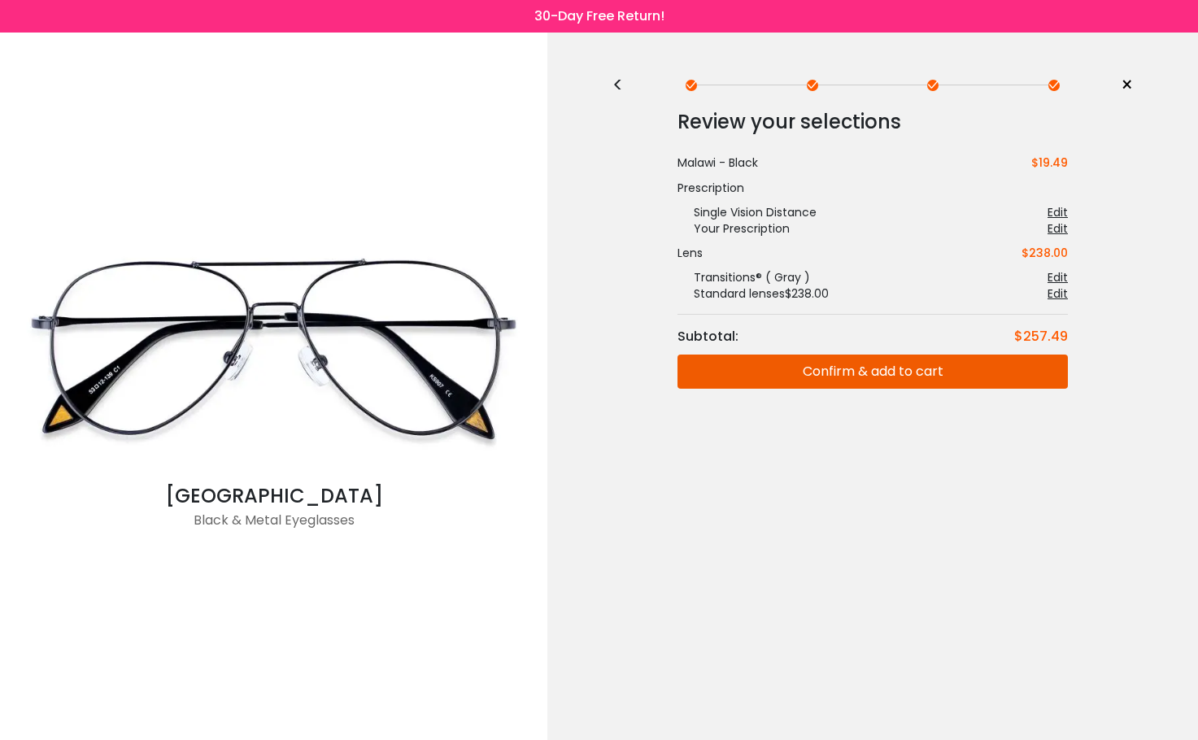
click at [346, 307] on img at bounding box center [273, 349] width 531 height 266
drag, startPoint x: 346, startPoint y: 307, endPoint x: 713, endPoint y: 592, distance: 464.2
click at [713, 592] on div "< × Choose your usage Single Vision (Distance) This lens helps you see details …" at bounding box center [872, 387] width 651 height 708
click at [925, 379] on button "Confirm & add to cart" at bounding box center [873, 372] width 390 height 34
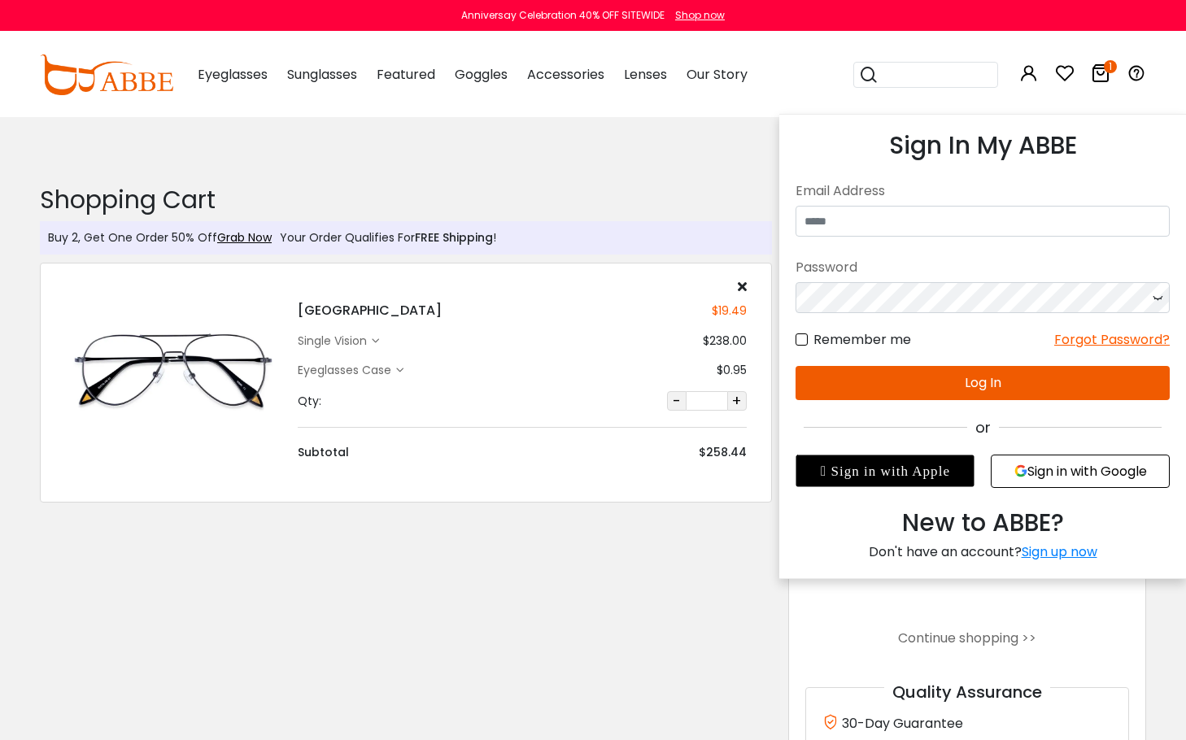
click at [1029, 74] on icon at bounding box center [1029, 73] width 20 height 20
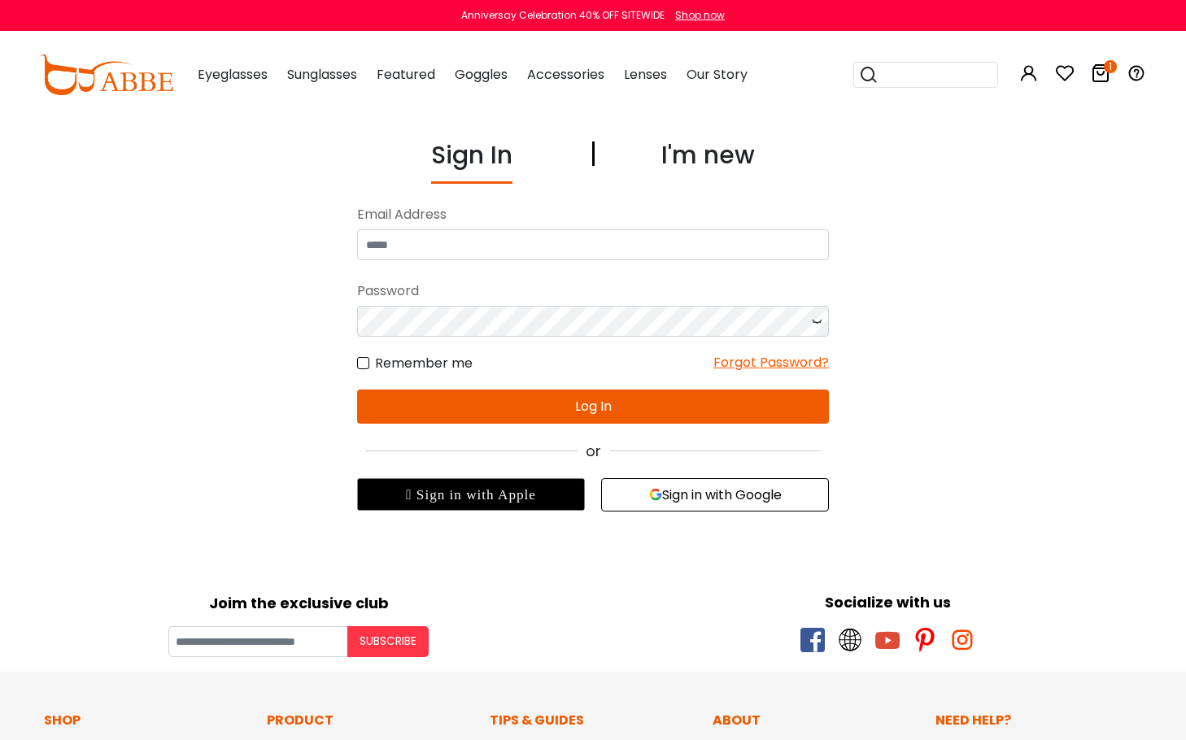
click at [540, 584] on div "Joim the exclusive club Subscribe" at bounding box center [298, 617] width 589 height 81
click at [691, 503] on button "Sign in with Google" at bounding box center [715, 494] width 228 height 33
click at [768, 498] on button "Sign in with Google" at bounding box center [715, 494] width 228 height 33
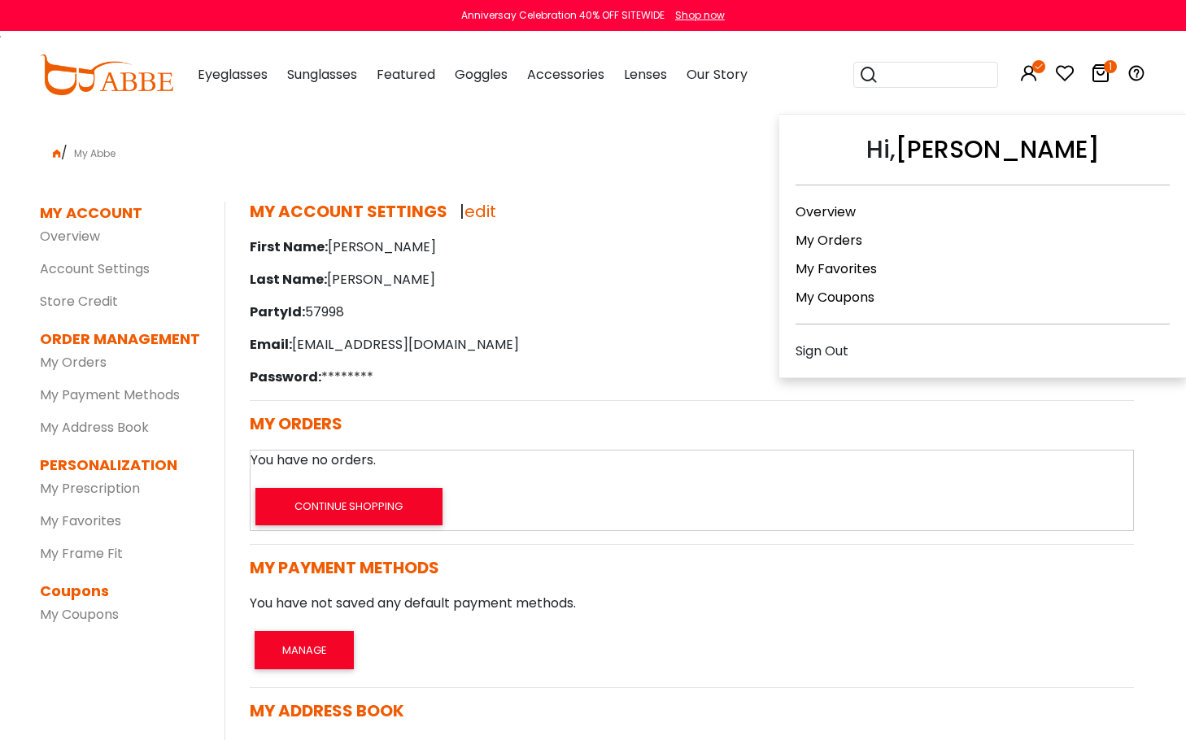
click at [1031, 76] on icon at bounding box center [1029, 73] width 20 height 20
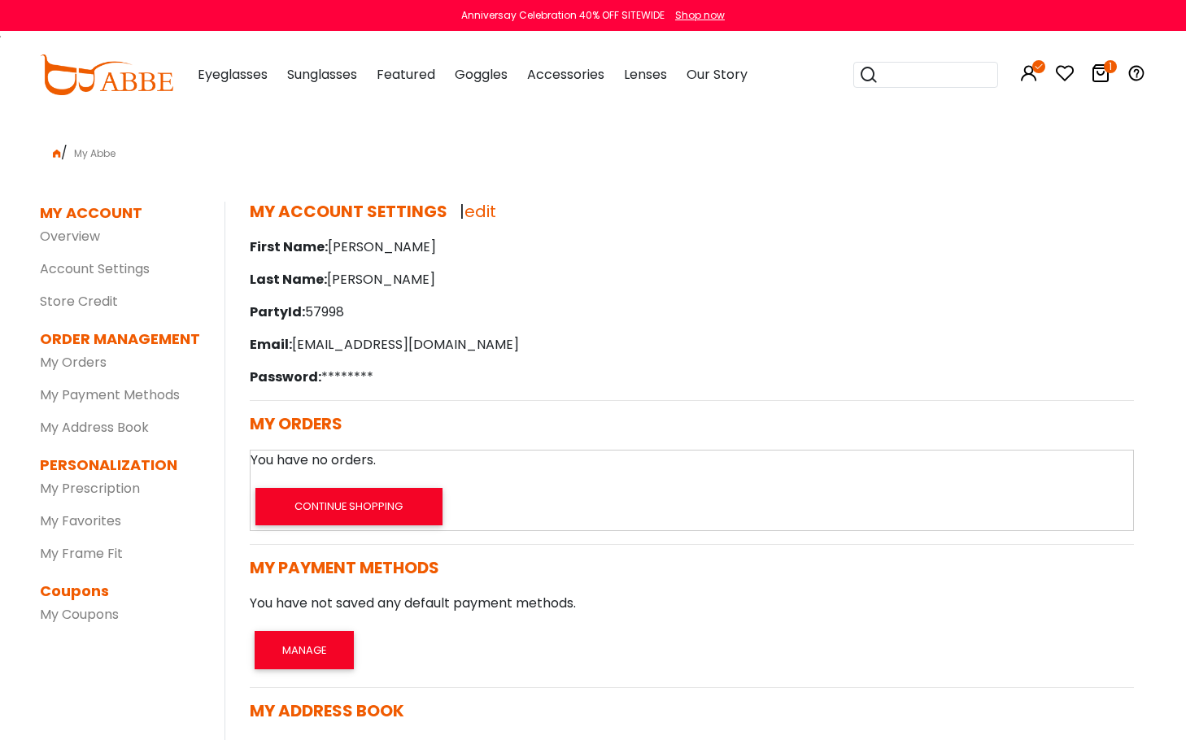
click at [1101, 72] on icon at bounding box center [1101, 73] width 20 height 20
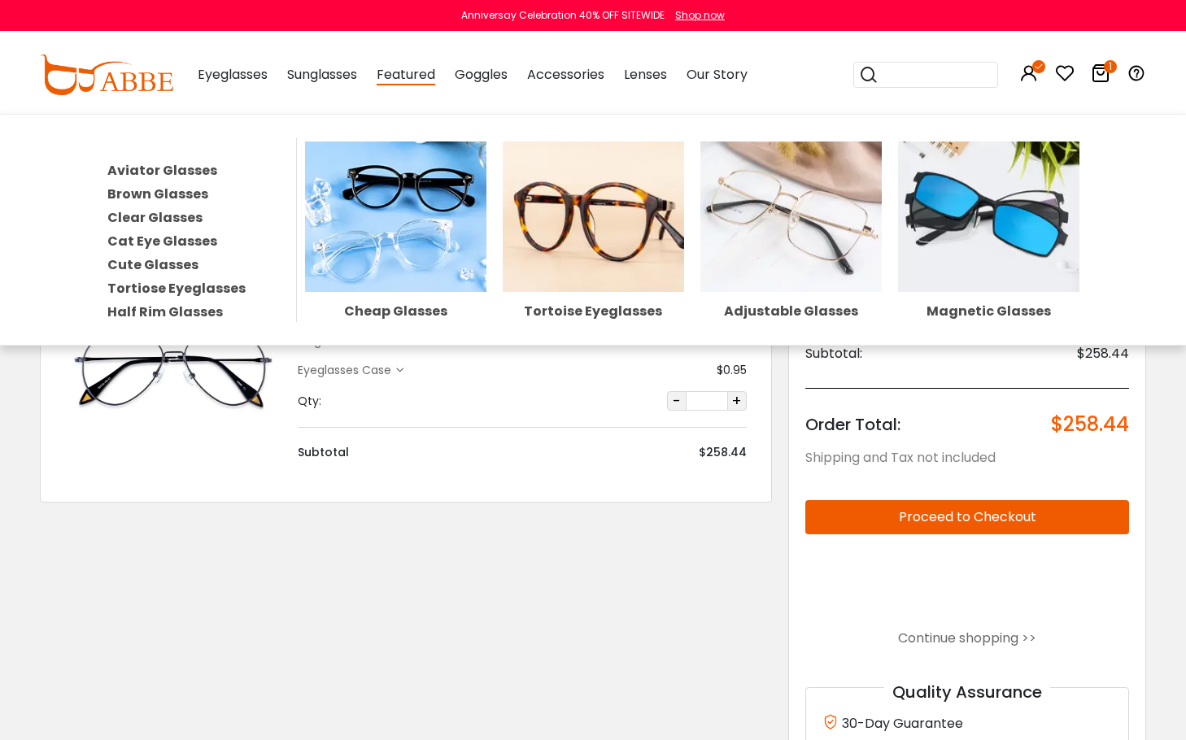
click at [744, 226] on img at bounding box center [790, 217] width 181 height 150
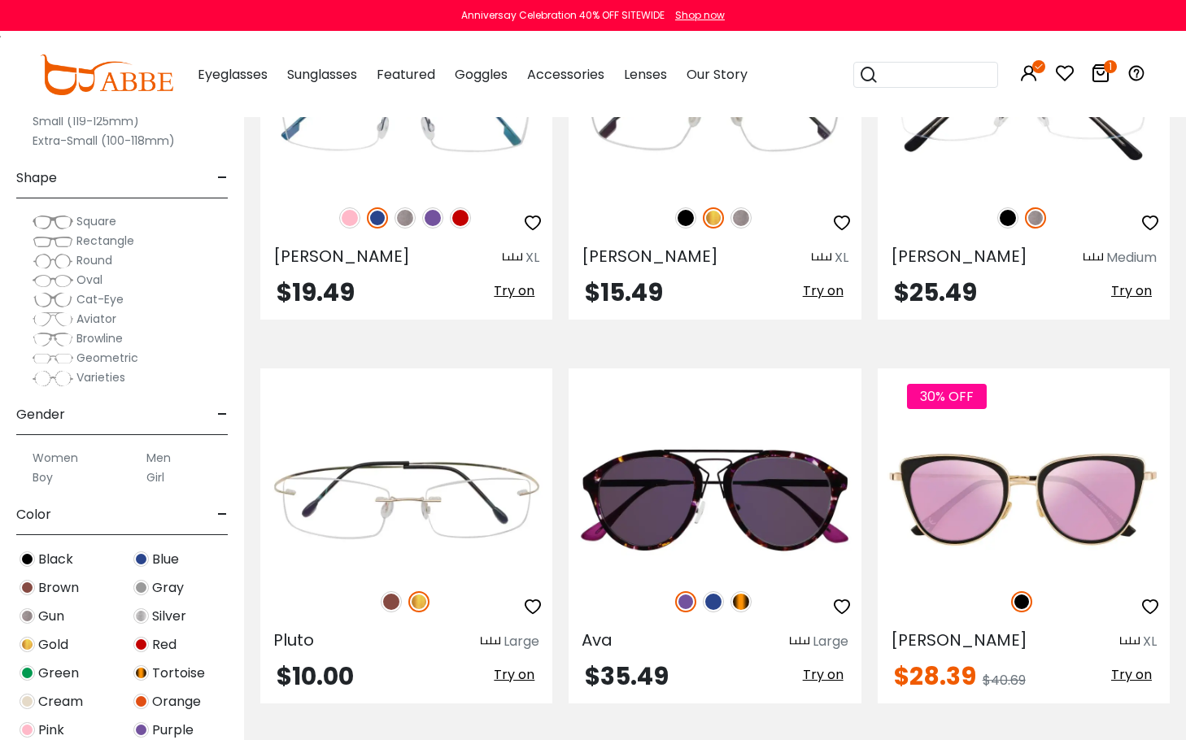
scroll to position [2359, 0]
